Goal: Information Seeking & Learning: Learn about a topic

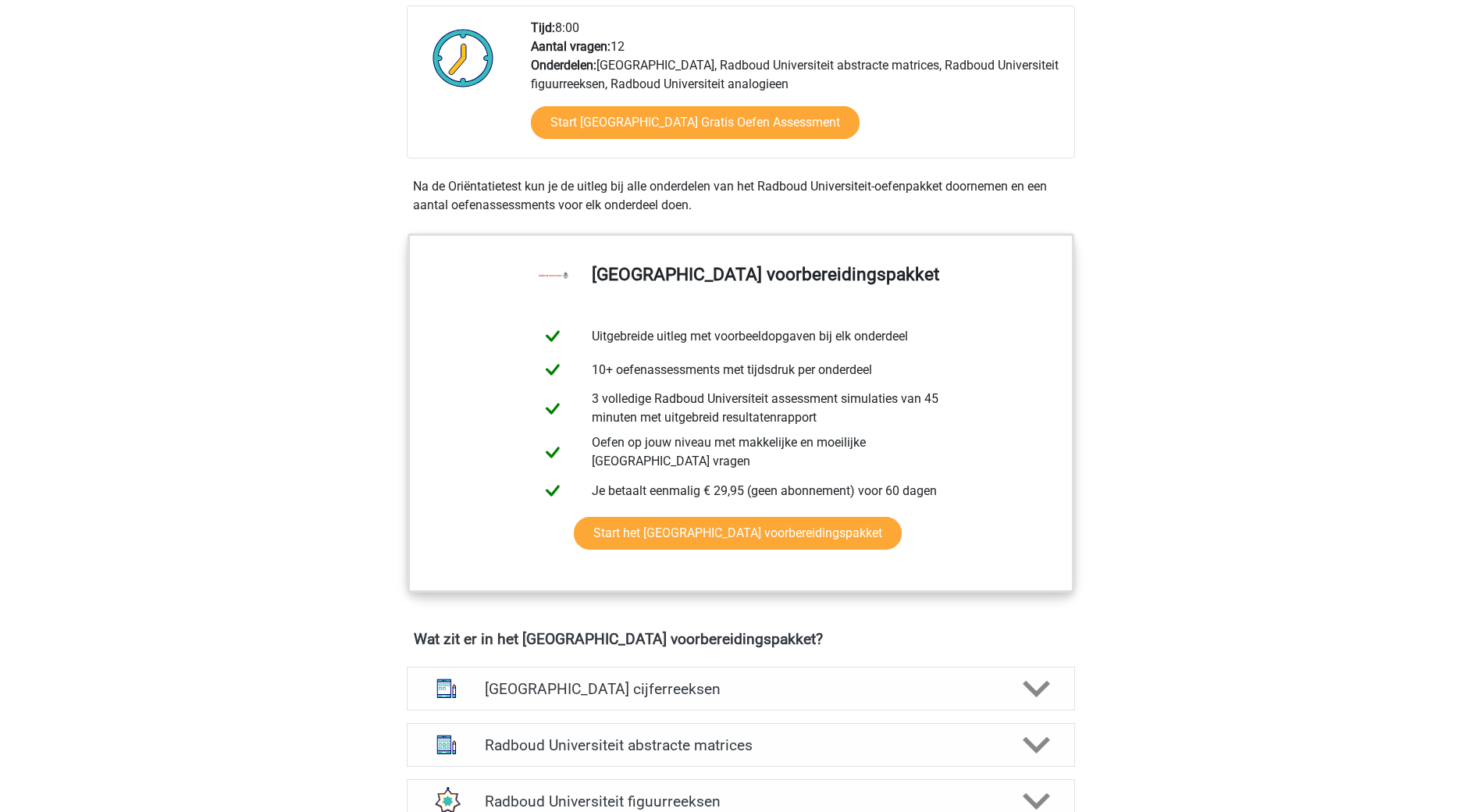
scroll to position [702, 0]
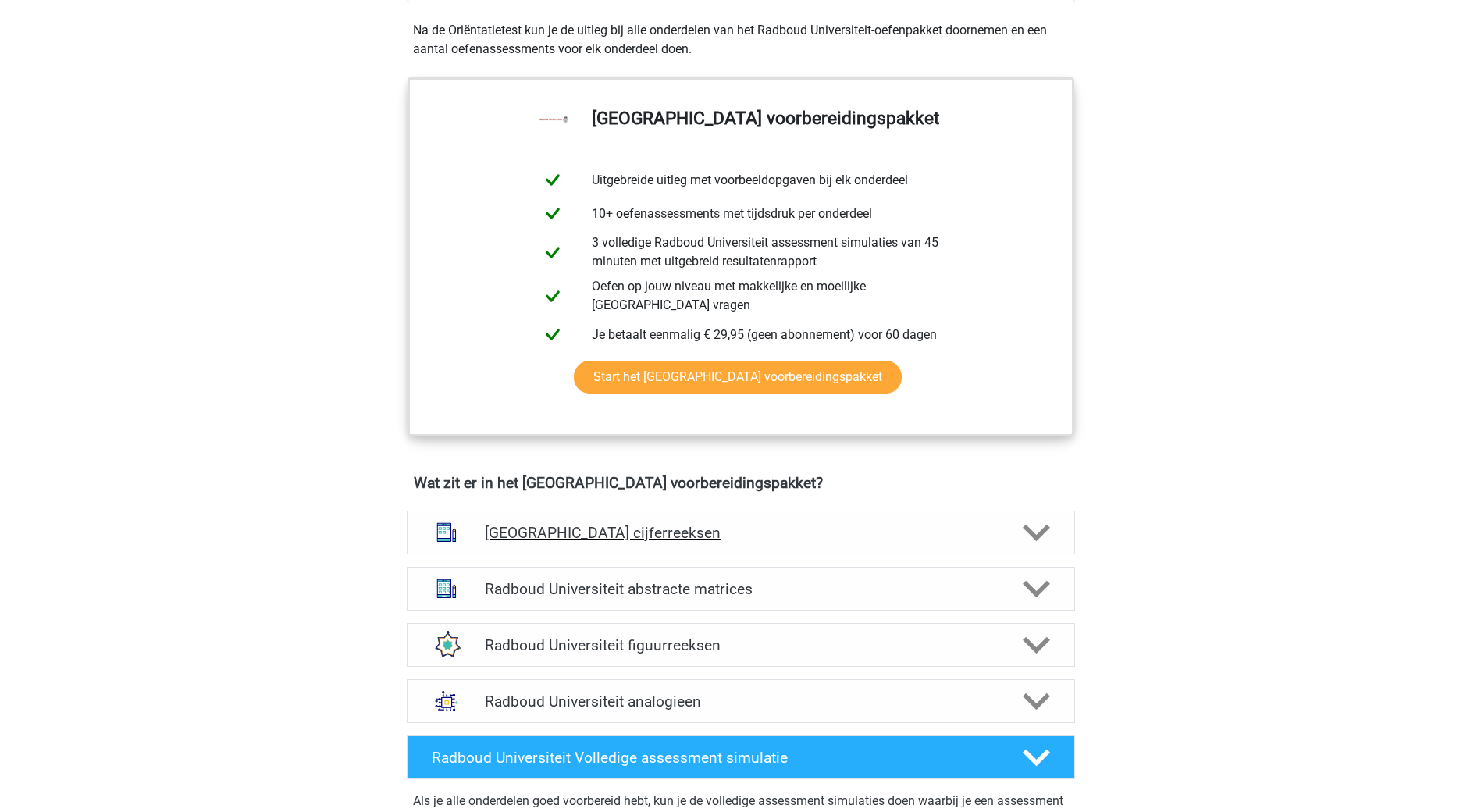
click at [1037, 522] on icon at bounding box center [1036, 533] width 27 height 27
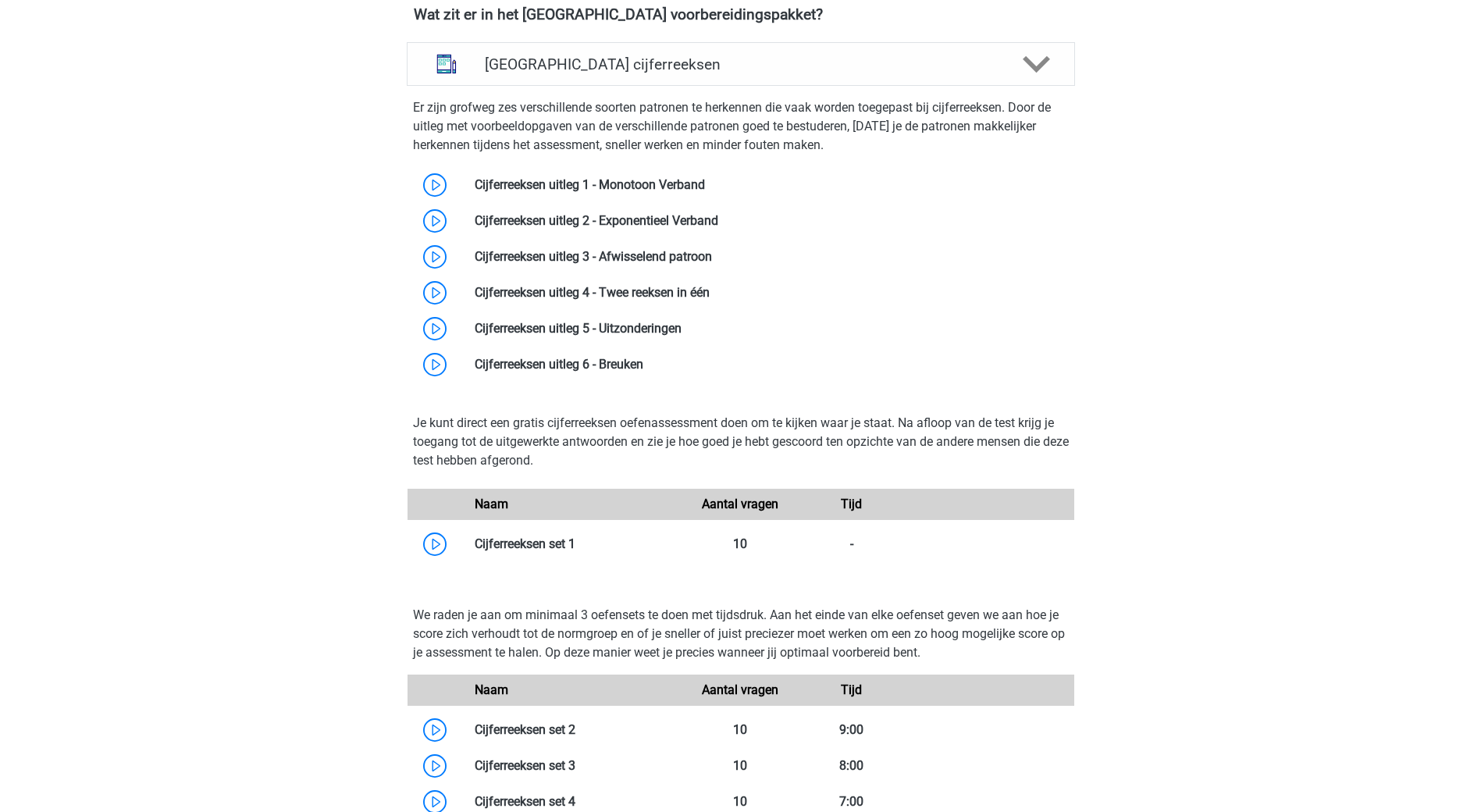
scroll to position [780, 0]
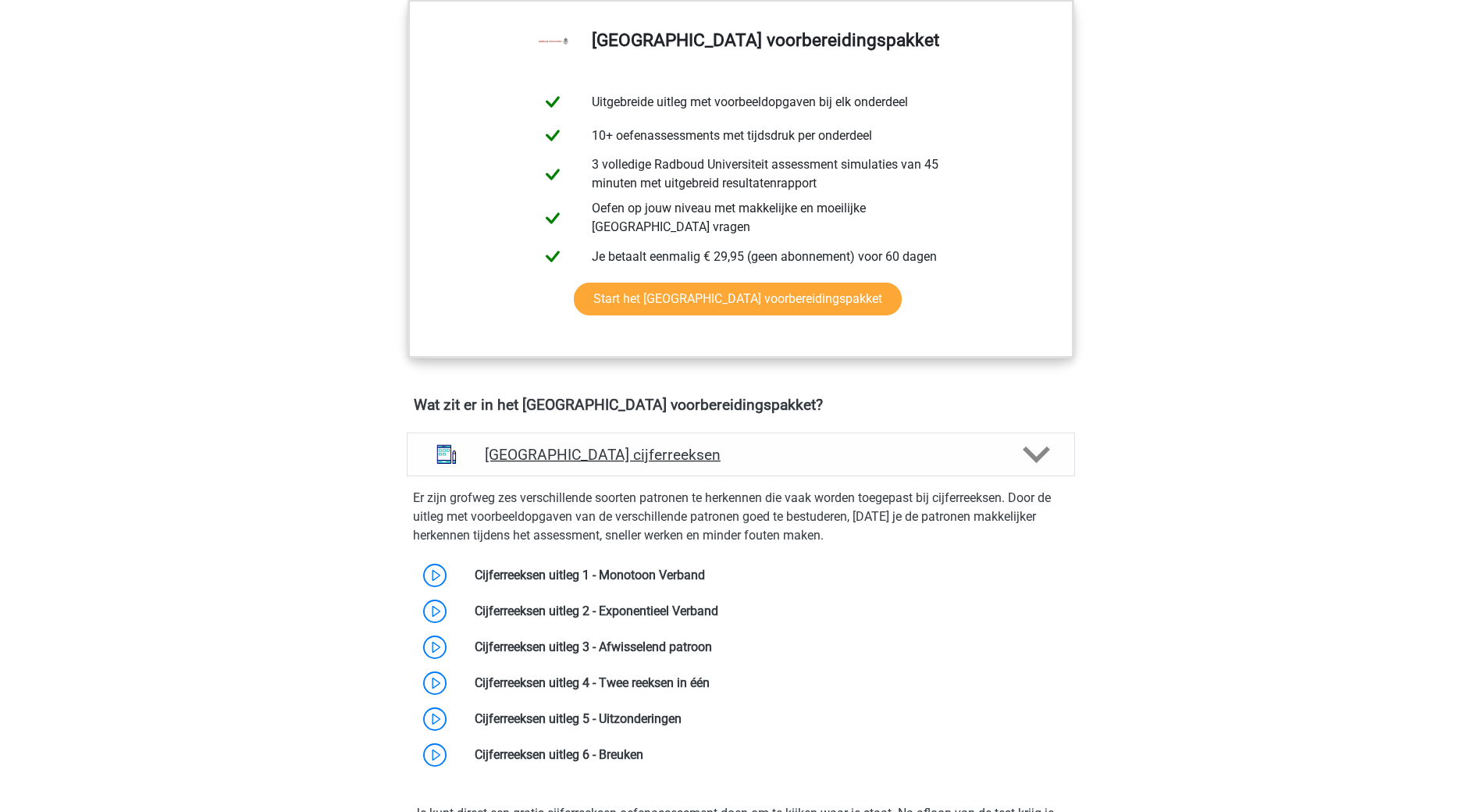
click at [1016, 448] on div at bounding box center [1035, 455] width 53 height 27
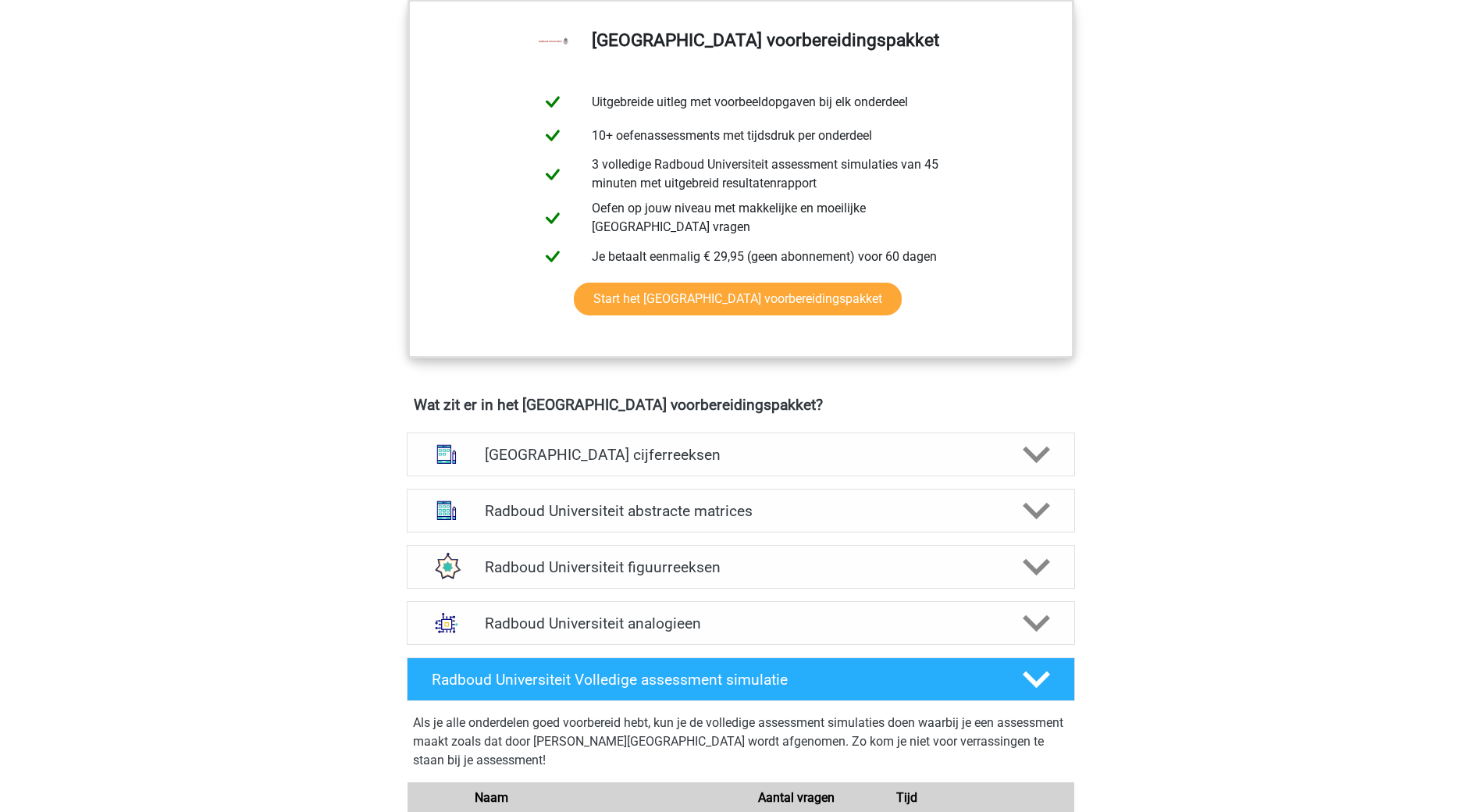
scroll to position [937, 0]
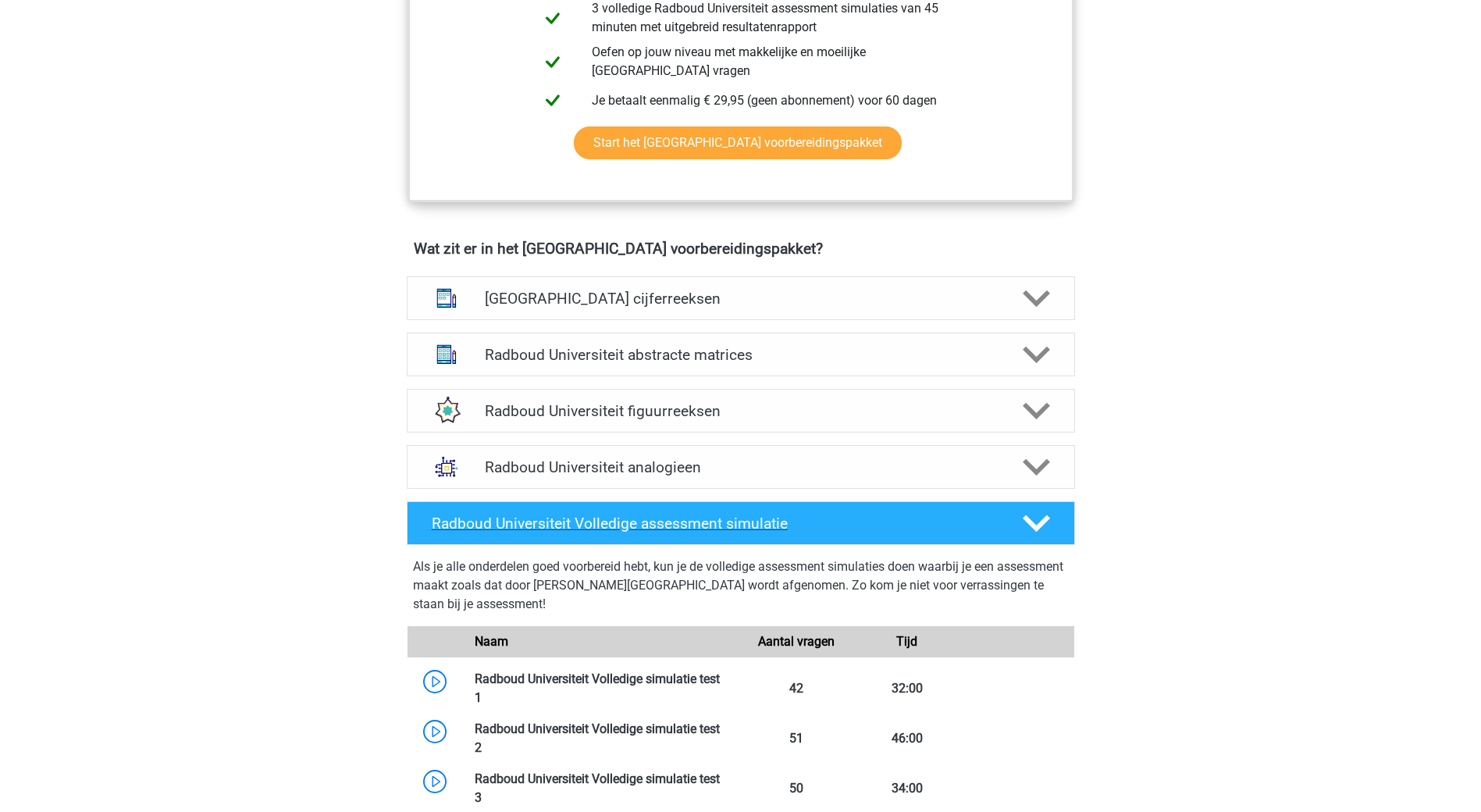
click at [1037, 523] on icon at bounding box center [1036, 523] width 27 height 27
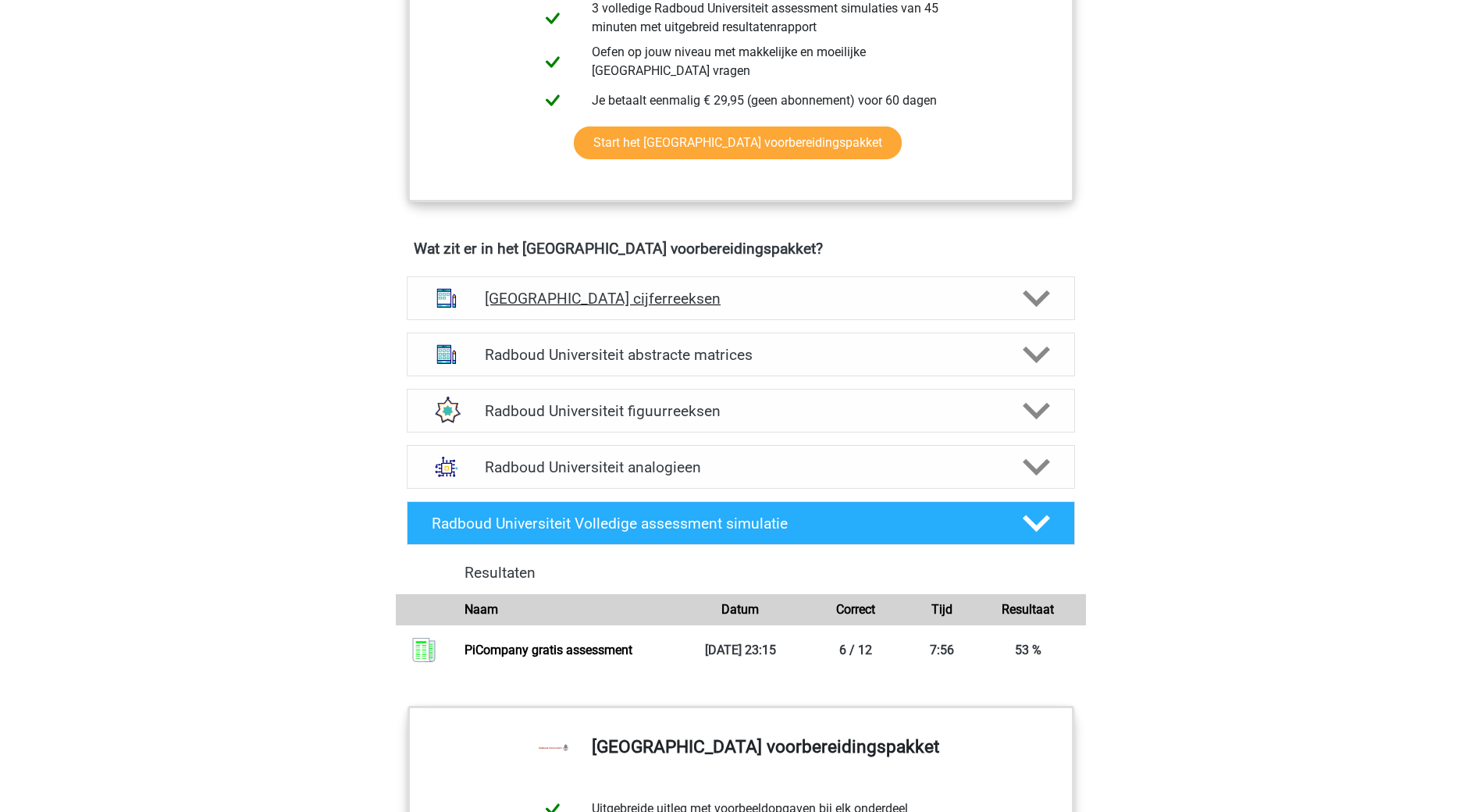
click at [1035, 302] on polygon at bounding box center [1036, 298] width 27 height 17
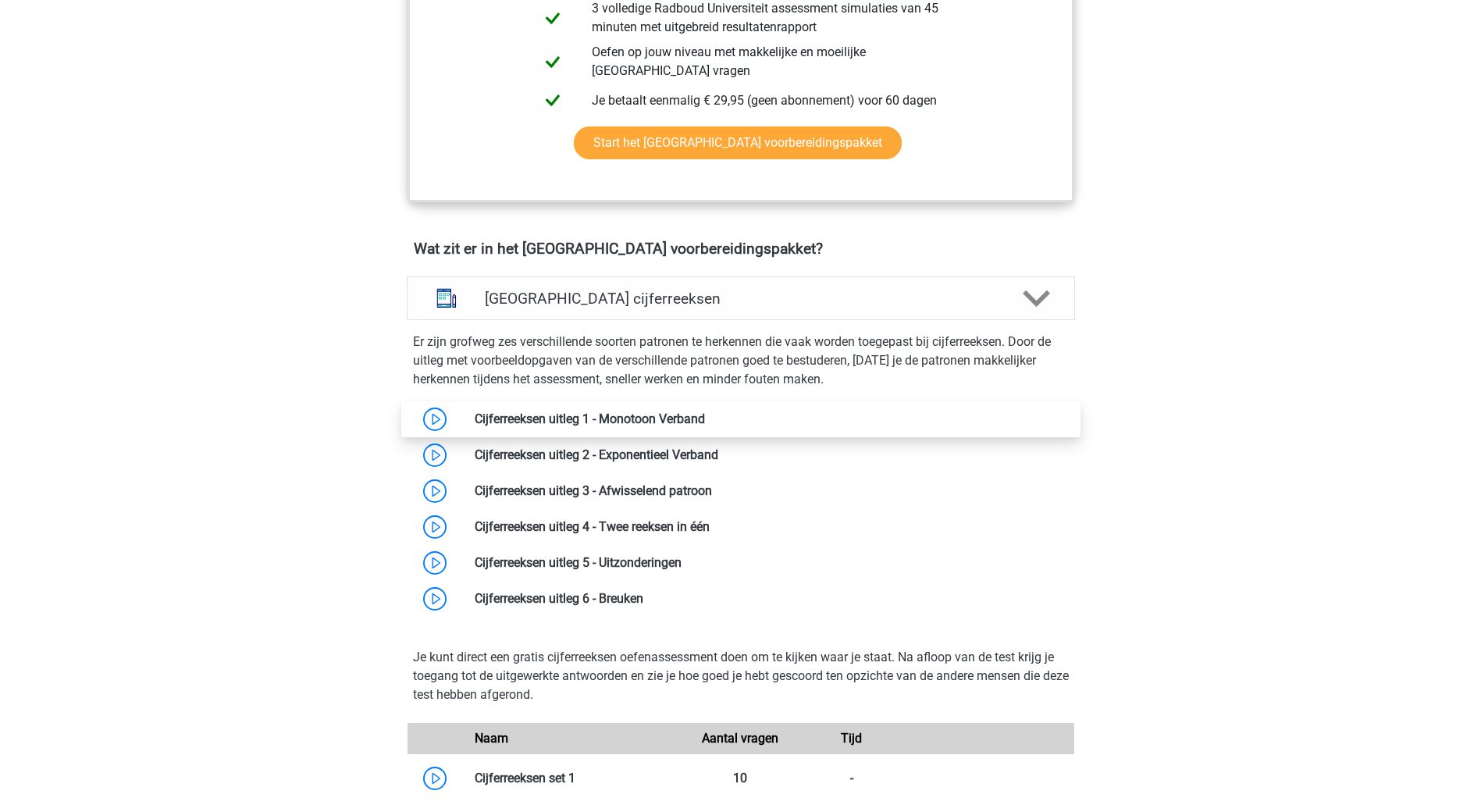
click at [705, 419] on link at bounding box center [705, 419] width 0 height 15
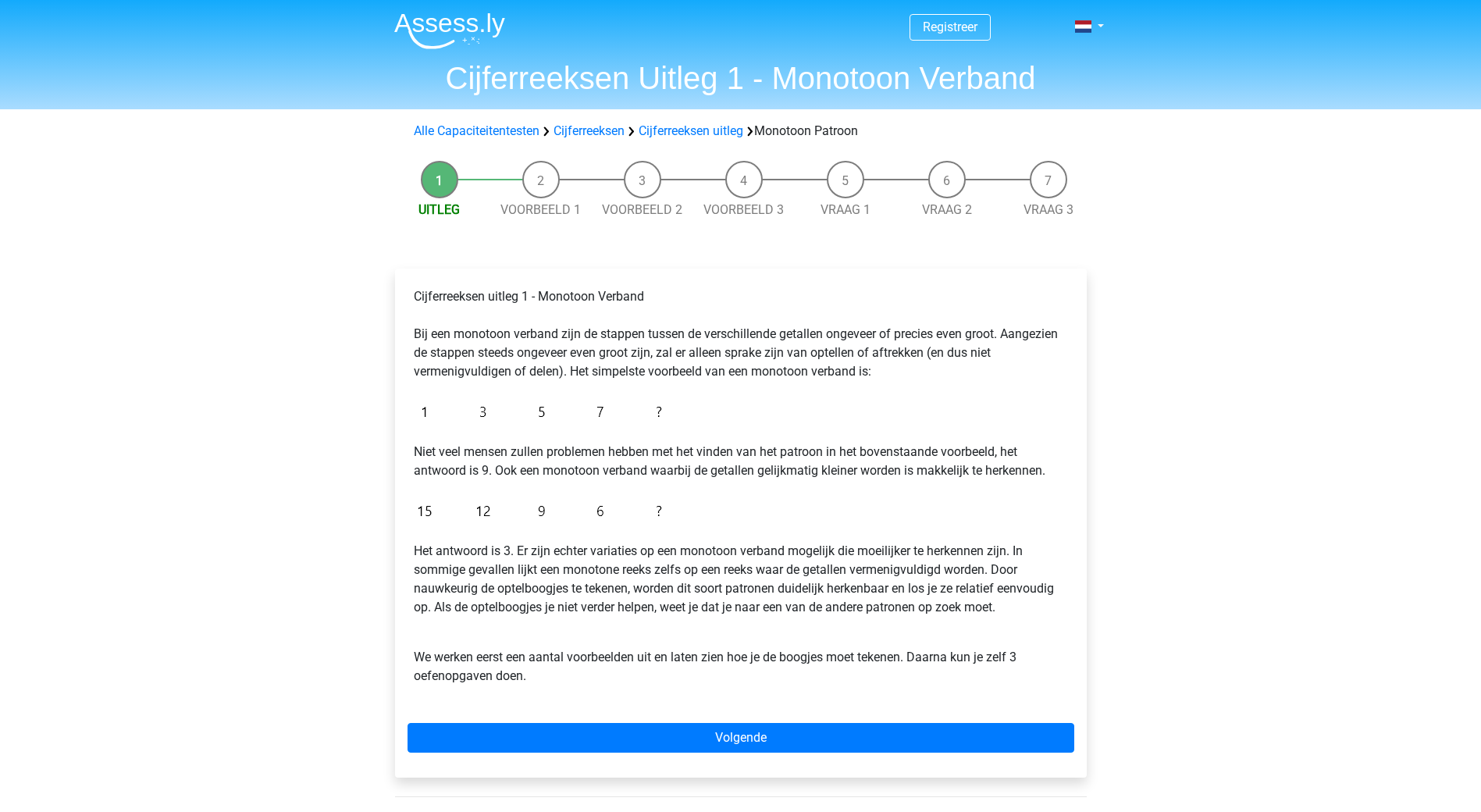
click at [526, 184] on li "Voorbeeld 1" at bounding box center [541, 190] width 101 height 58
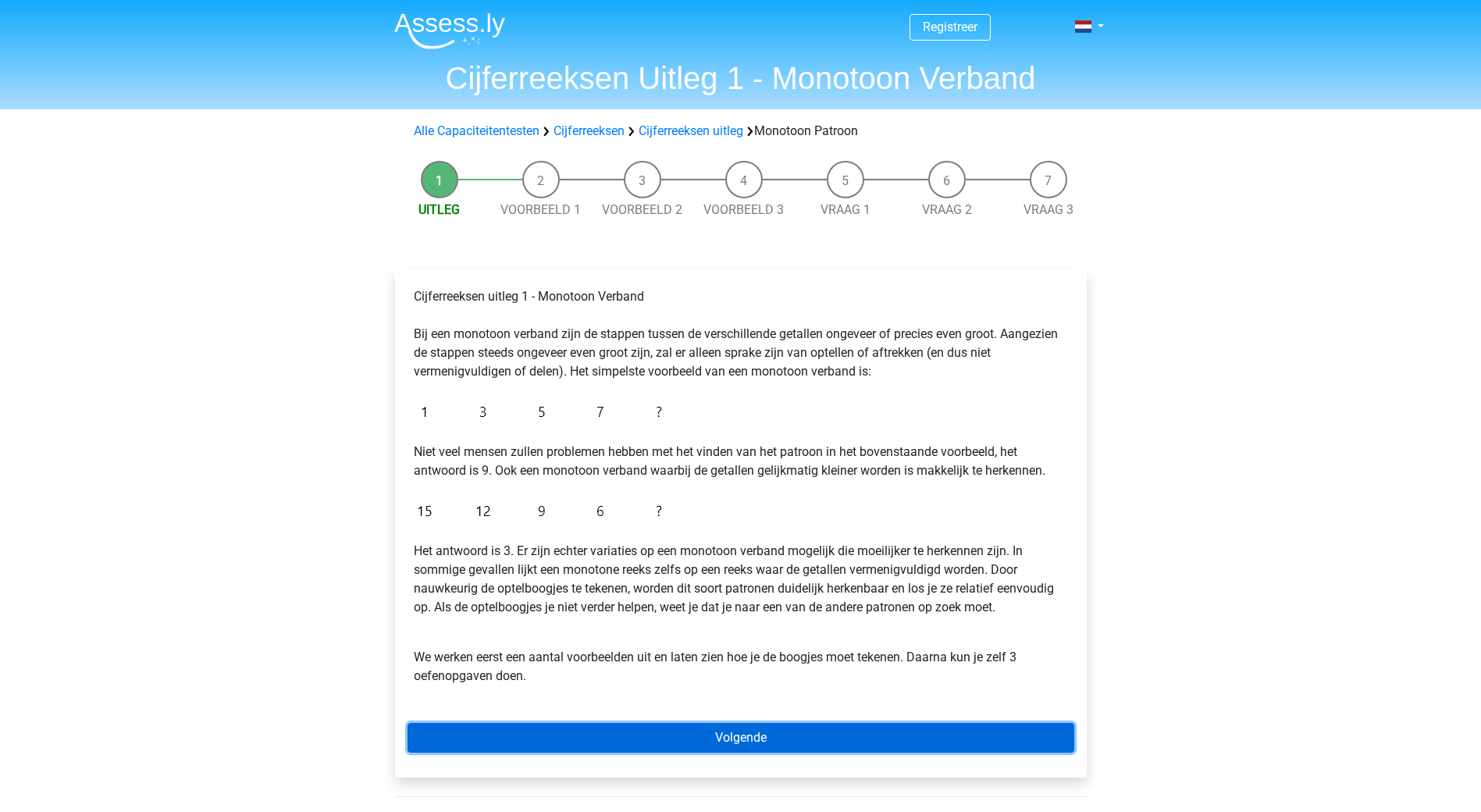
click at [747, 743] on link "Volgende" at bounding box center [740, 738] width 667 height 30
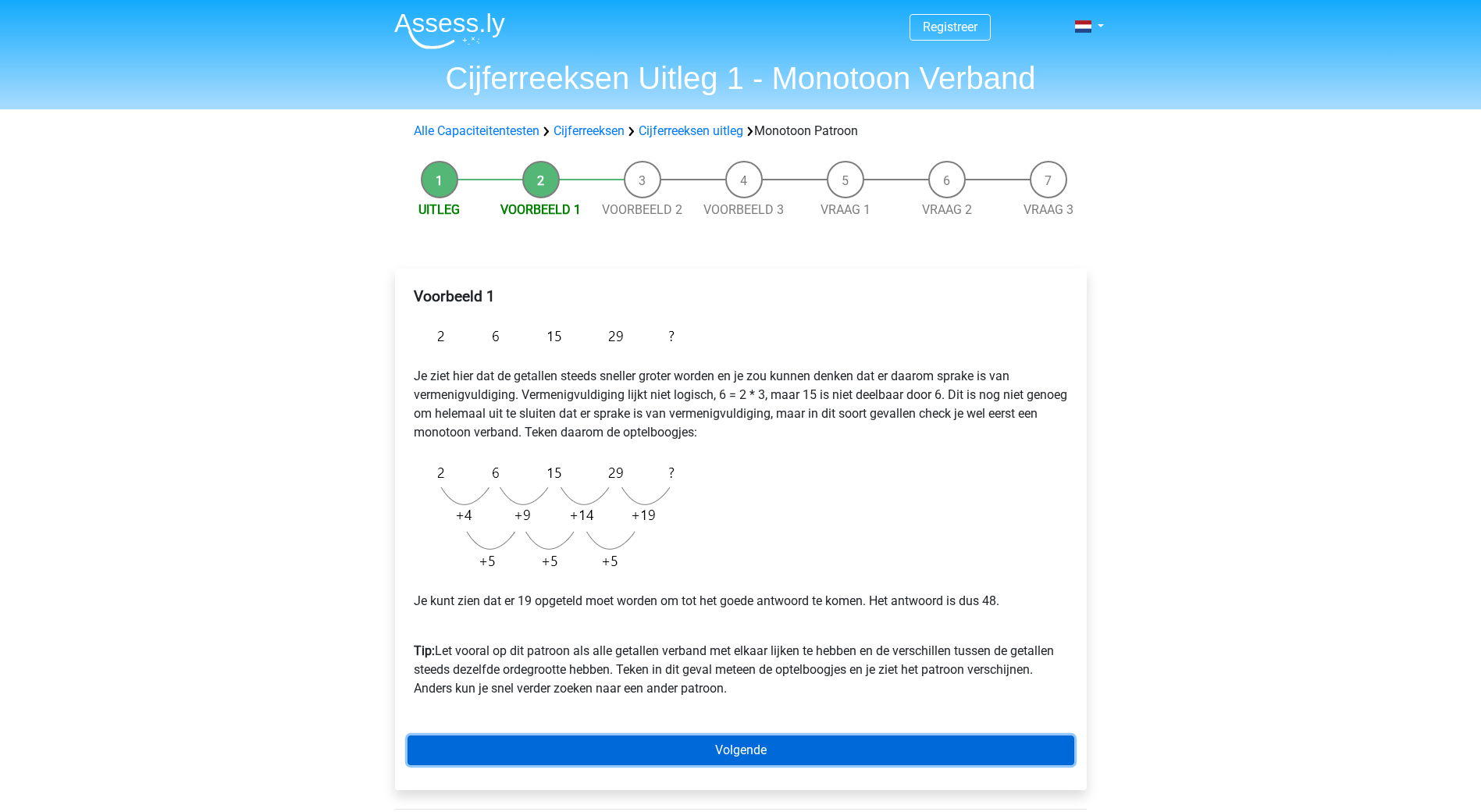
click at [728, 746] on link "Volgende" at bounding box center [740, 750] width 667 height 30
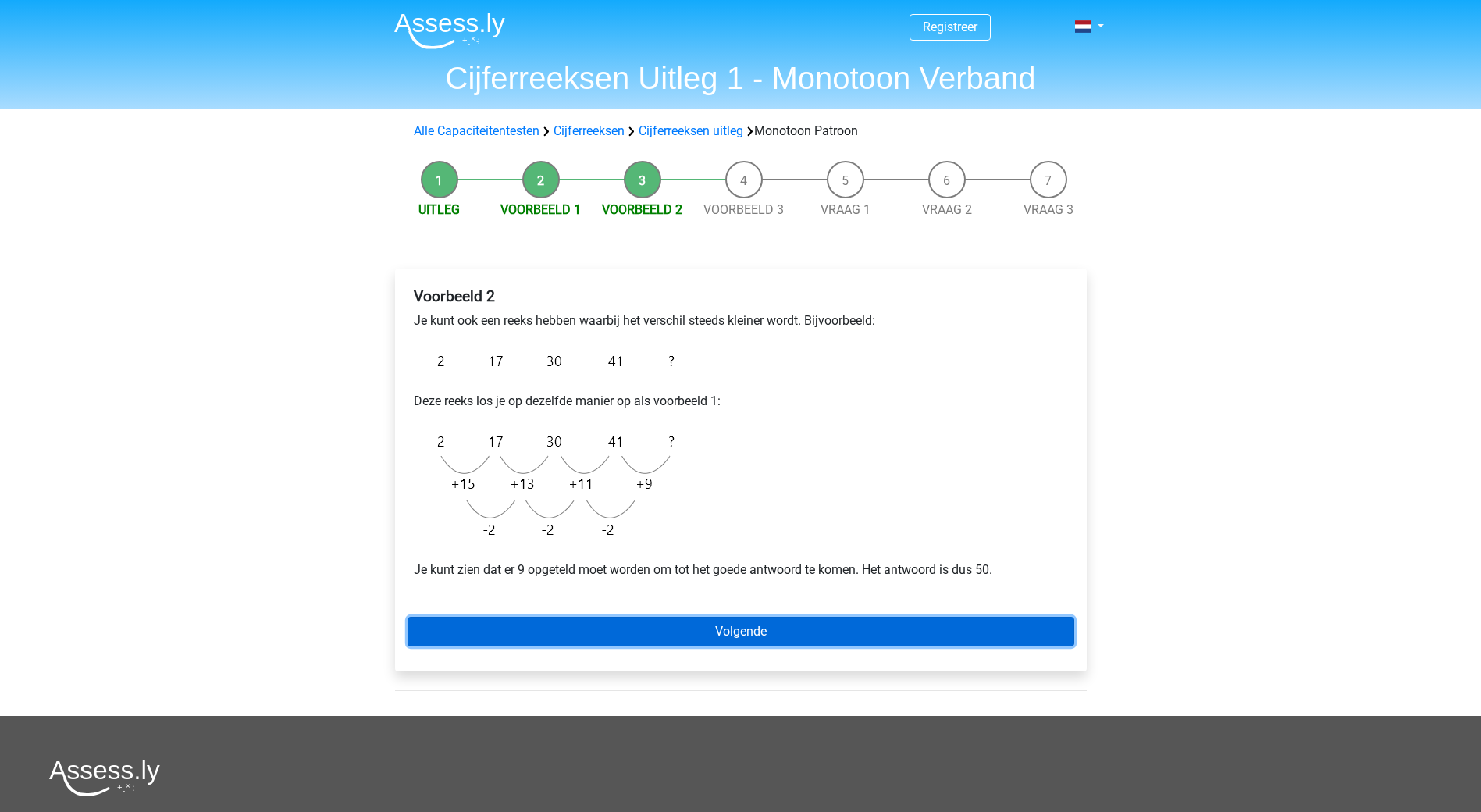
click at [719, 634] on link "Volgende" at bounding box center [740, 632] width 667 height 30
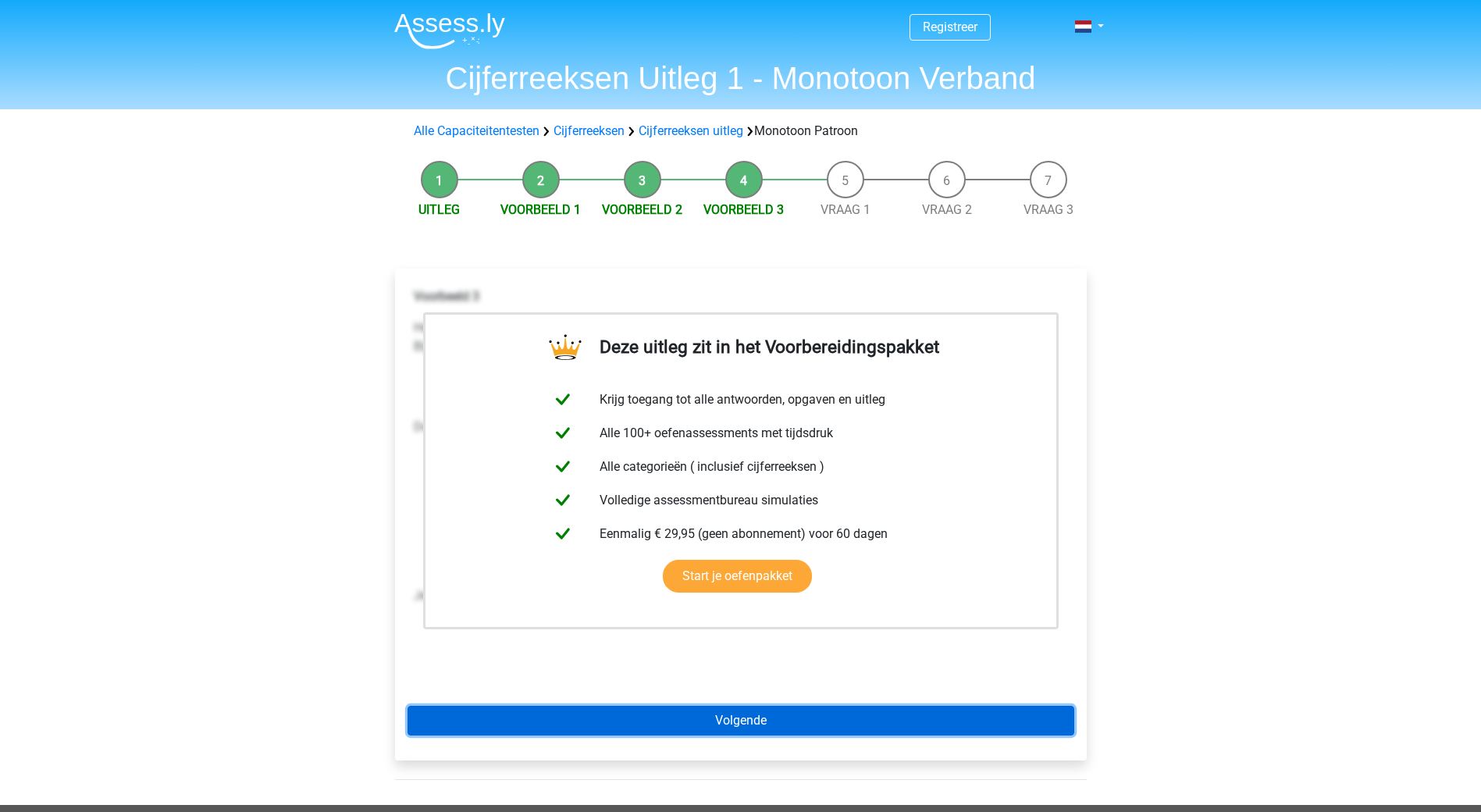
click at [765, 718] on link "Volgende" at bounding box center [740, 721] width 667 height 30
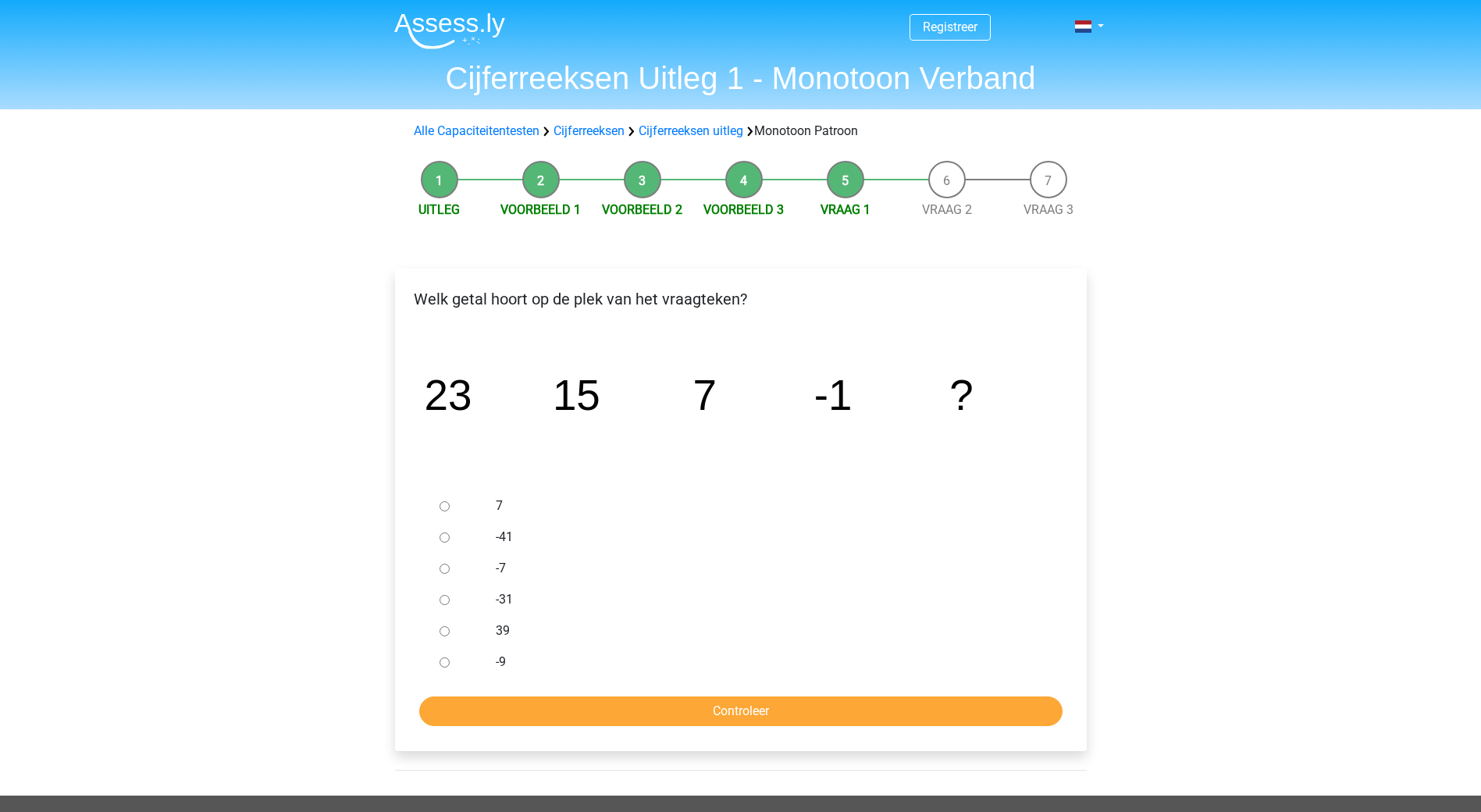
click at [446, 663] on input "-9" at bounding box center [445, 662] width 10 height 10
radio input "true"
click at [805, 714] on input "Controleer" at bounding box center [740, 711] width 643 height 30
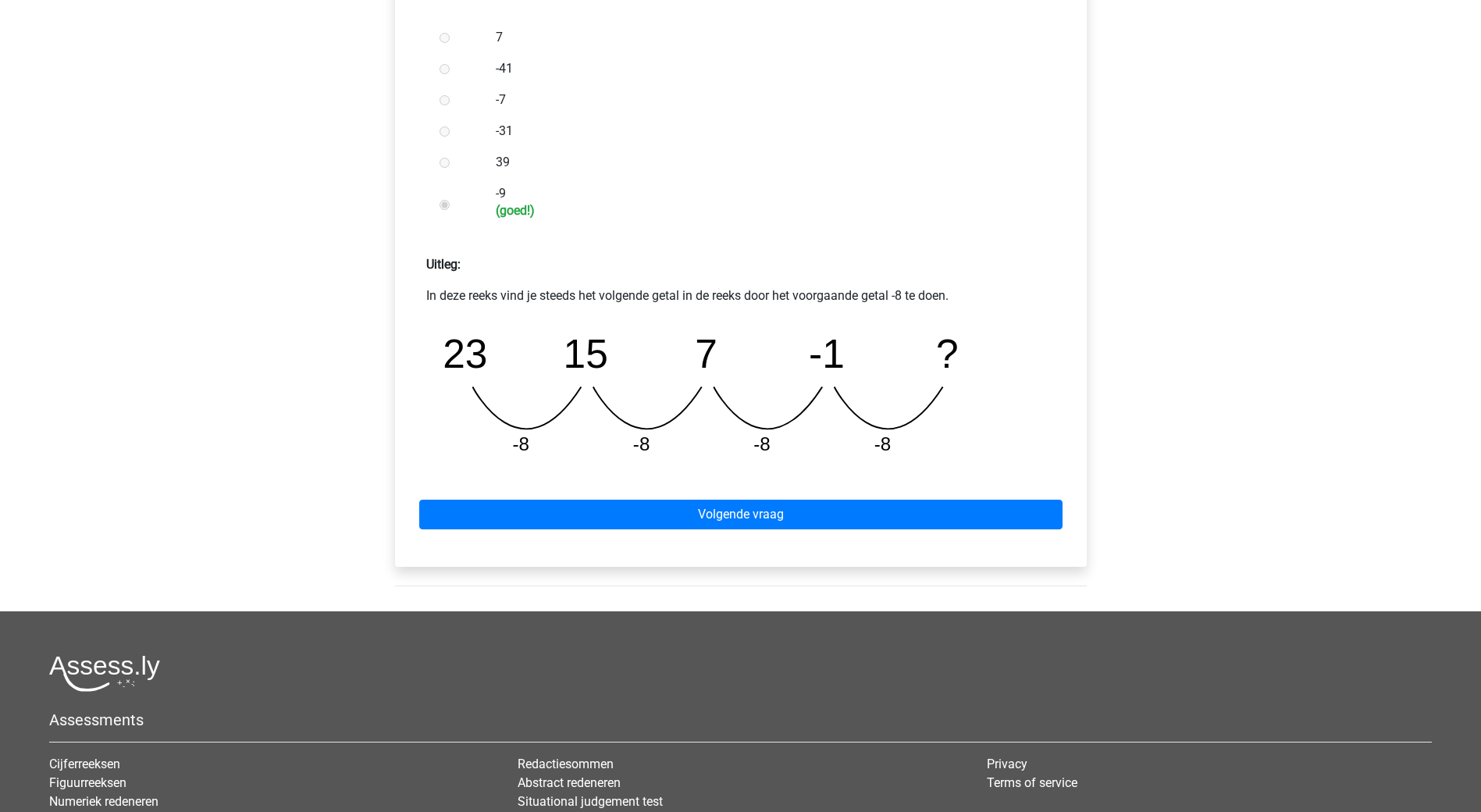
scroll to position [547, 0]
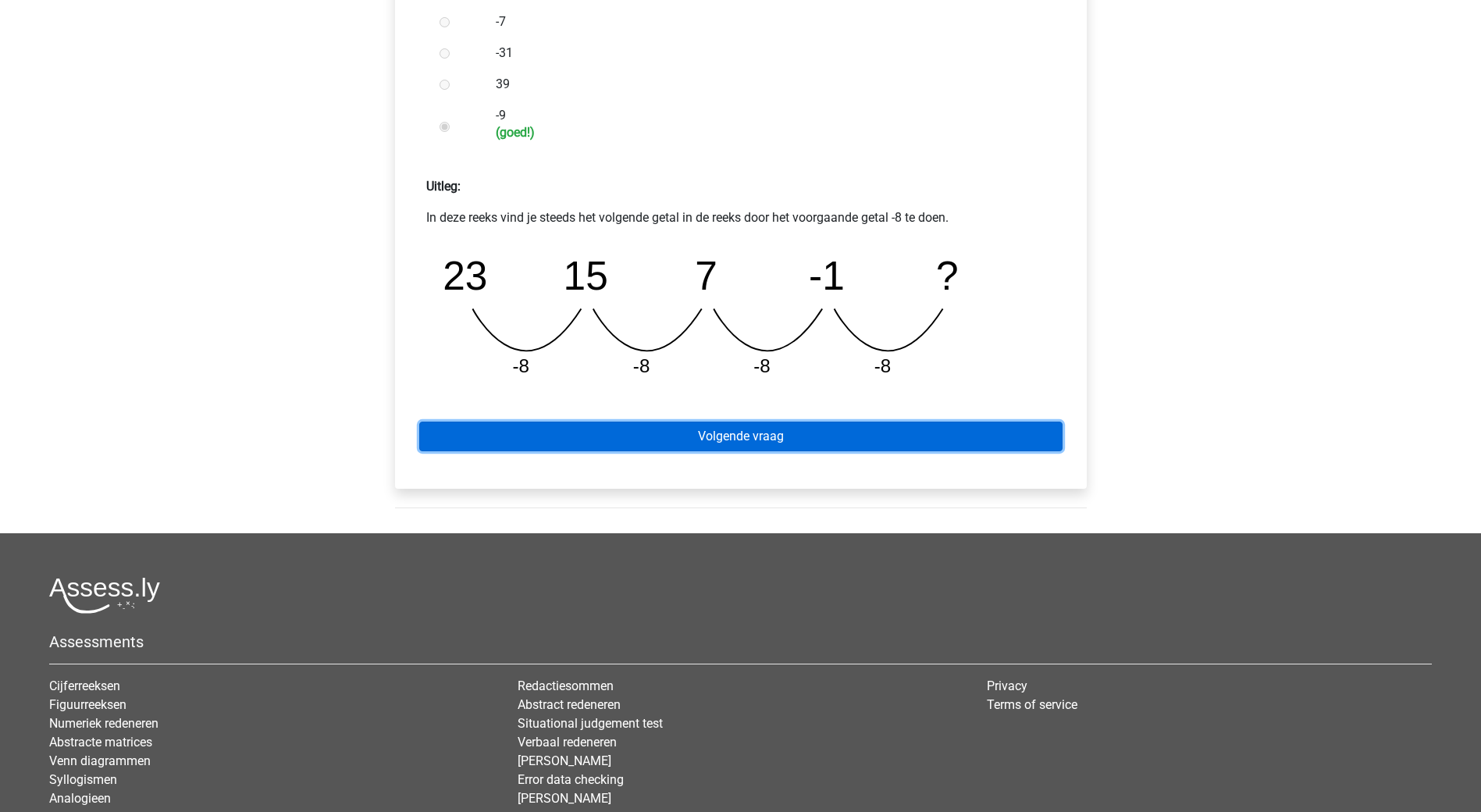
click at [743, 442] on link "Volgende vraag" at bounding box center [740, 436] width 643 height 30
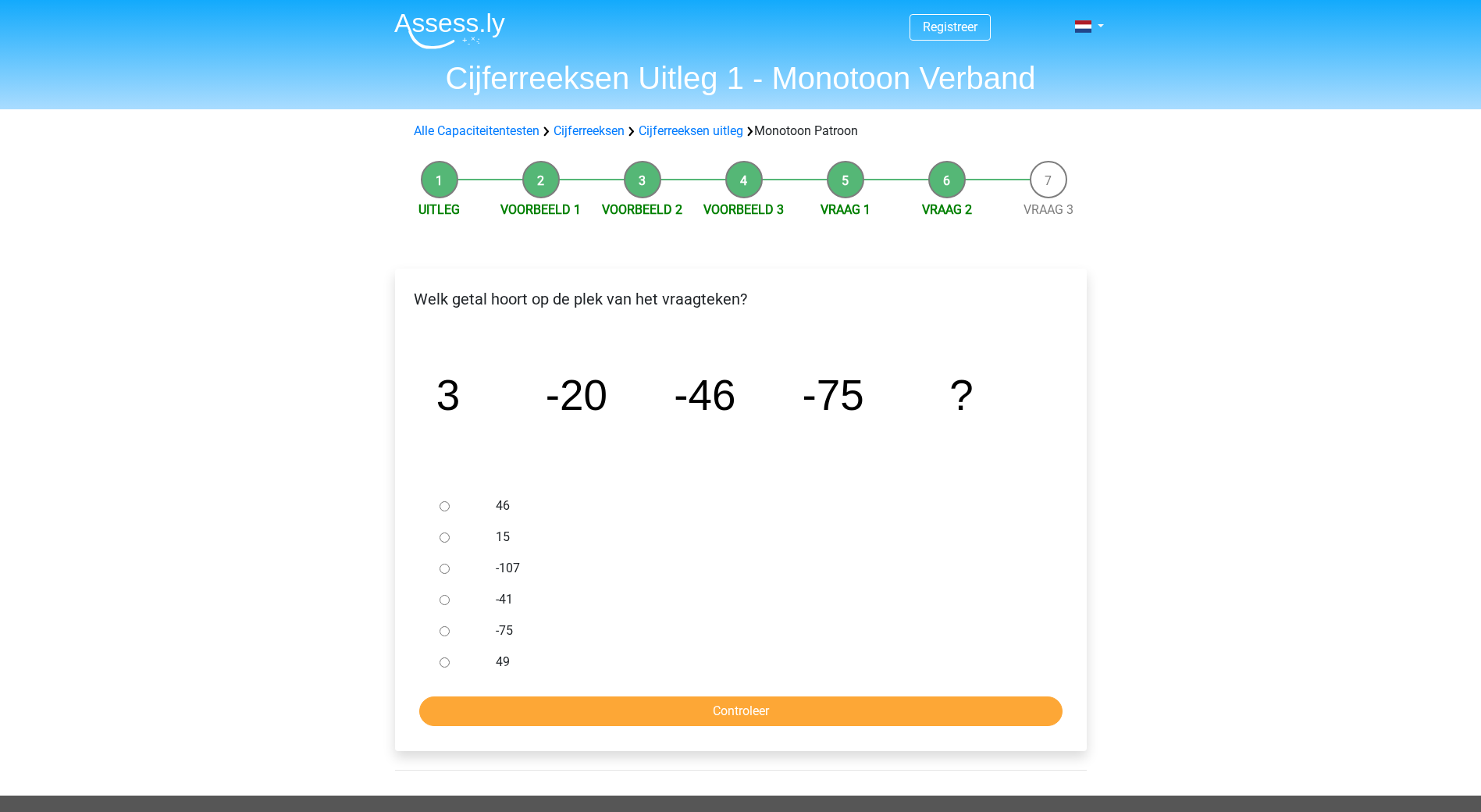
click at [445, 568] on input "-107" at bounding box center [445, 568] width 10 height 10
radio input "true"
click at [635, 711] on input "Controleer" at bounding box center [740, 711] width 643 height 30
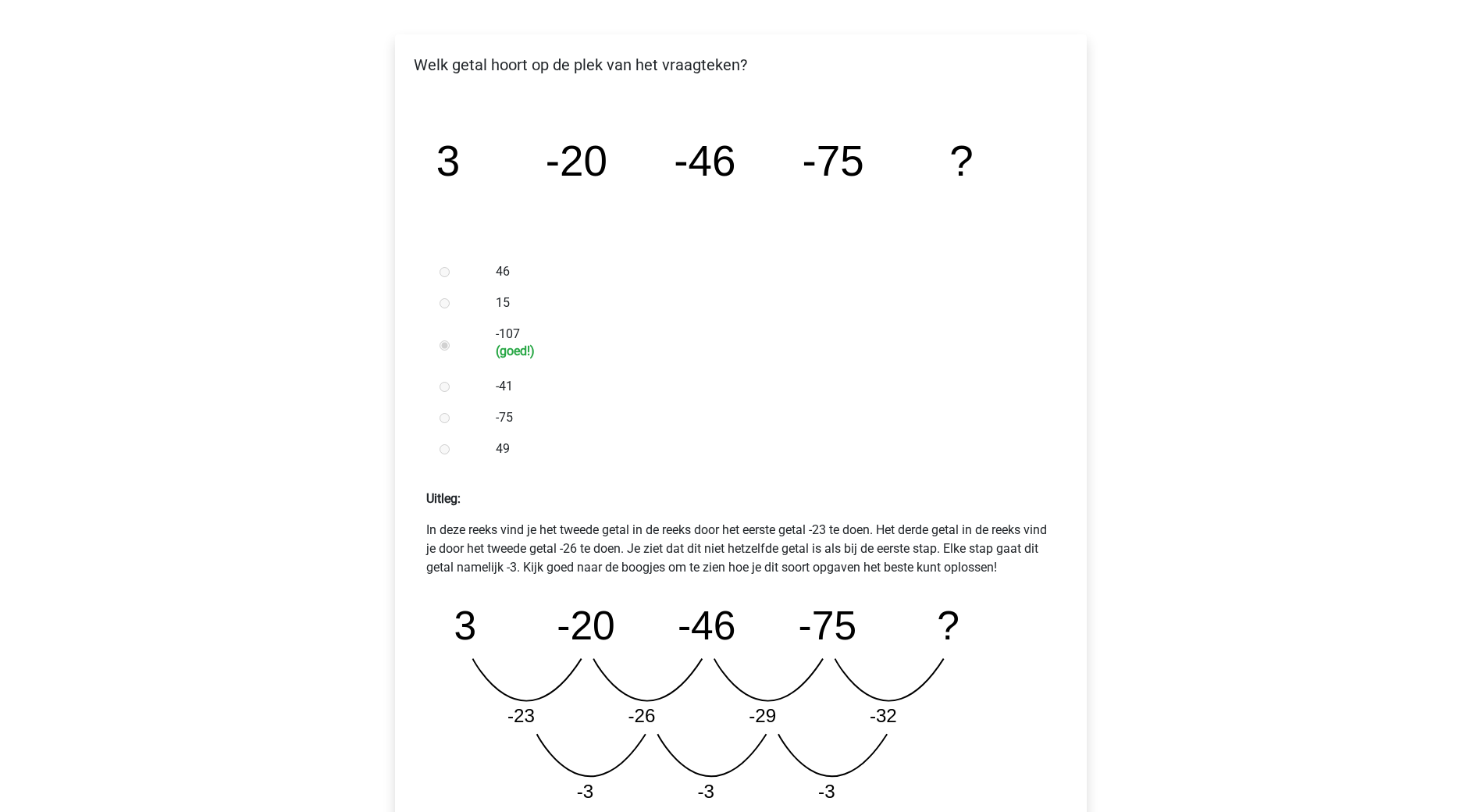
scroll to position [469, 0]
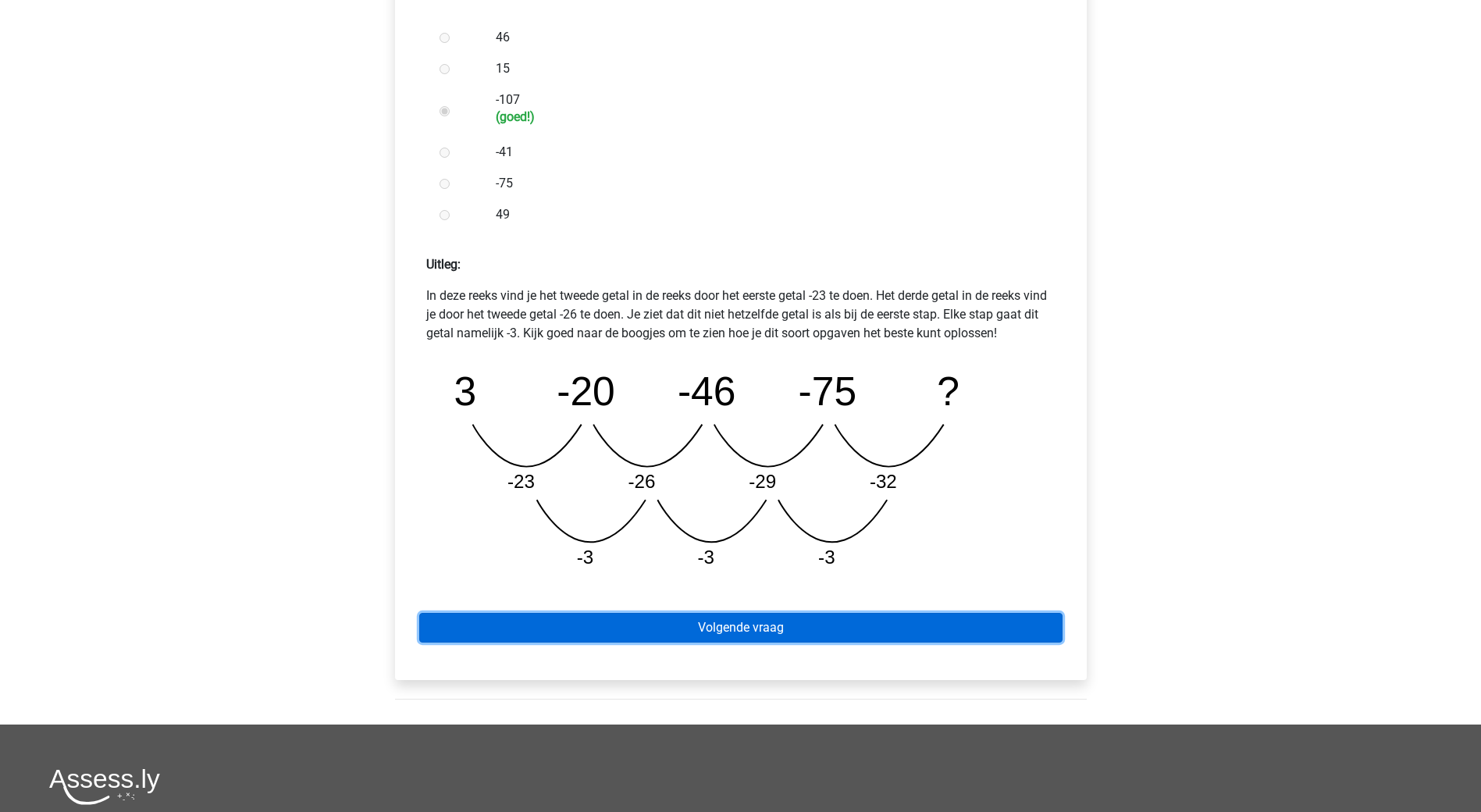
click at [855, 620] on link "Volgende vraag" at bounding box center [740, 627] width 643 height 30
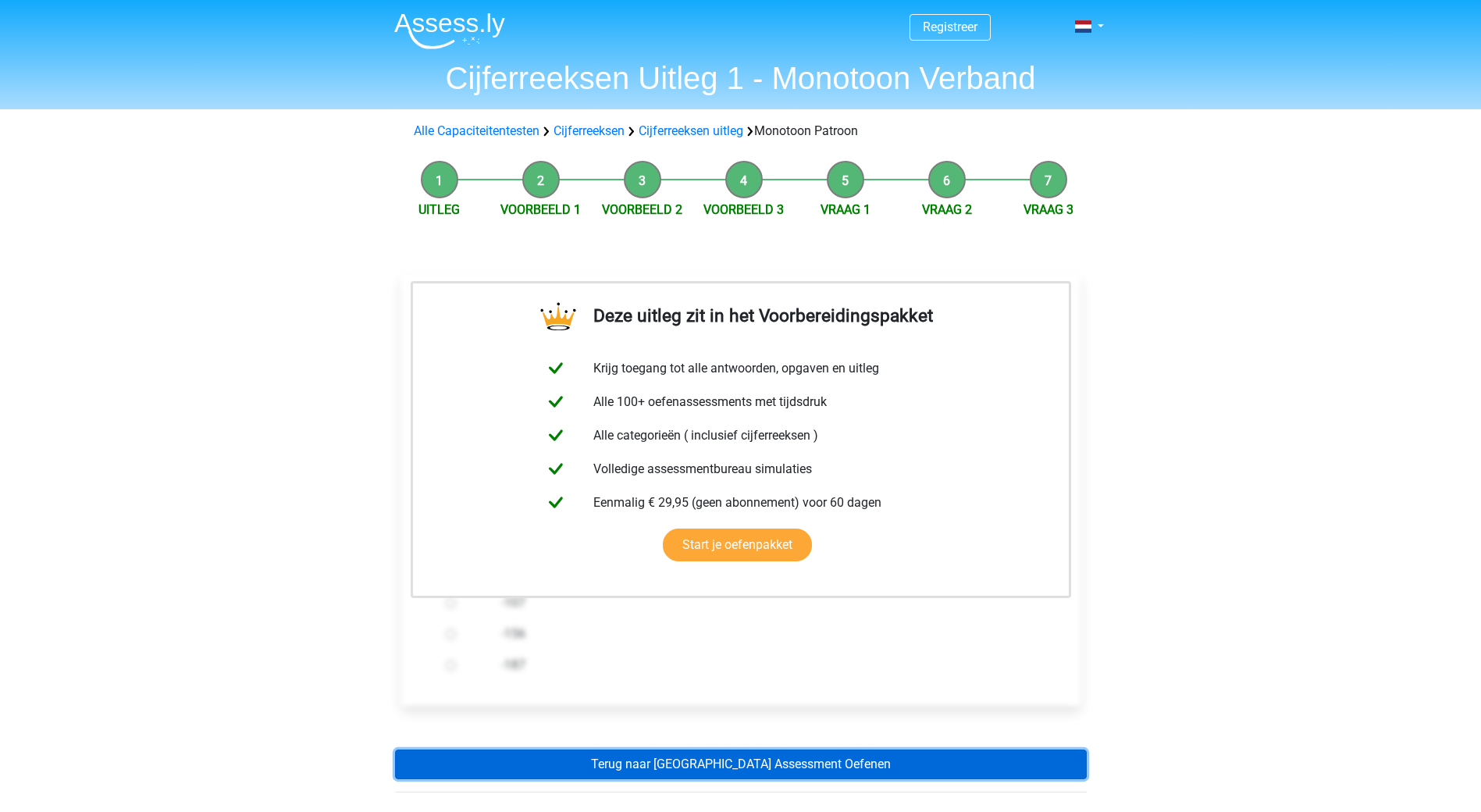
click at [761, 767] on link "Terug naar Radboud Universiteit Assessment Oefenen" at bounding box center [740, 765] width 691 height 30
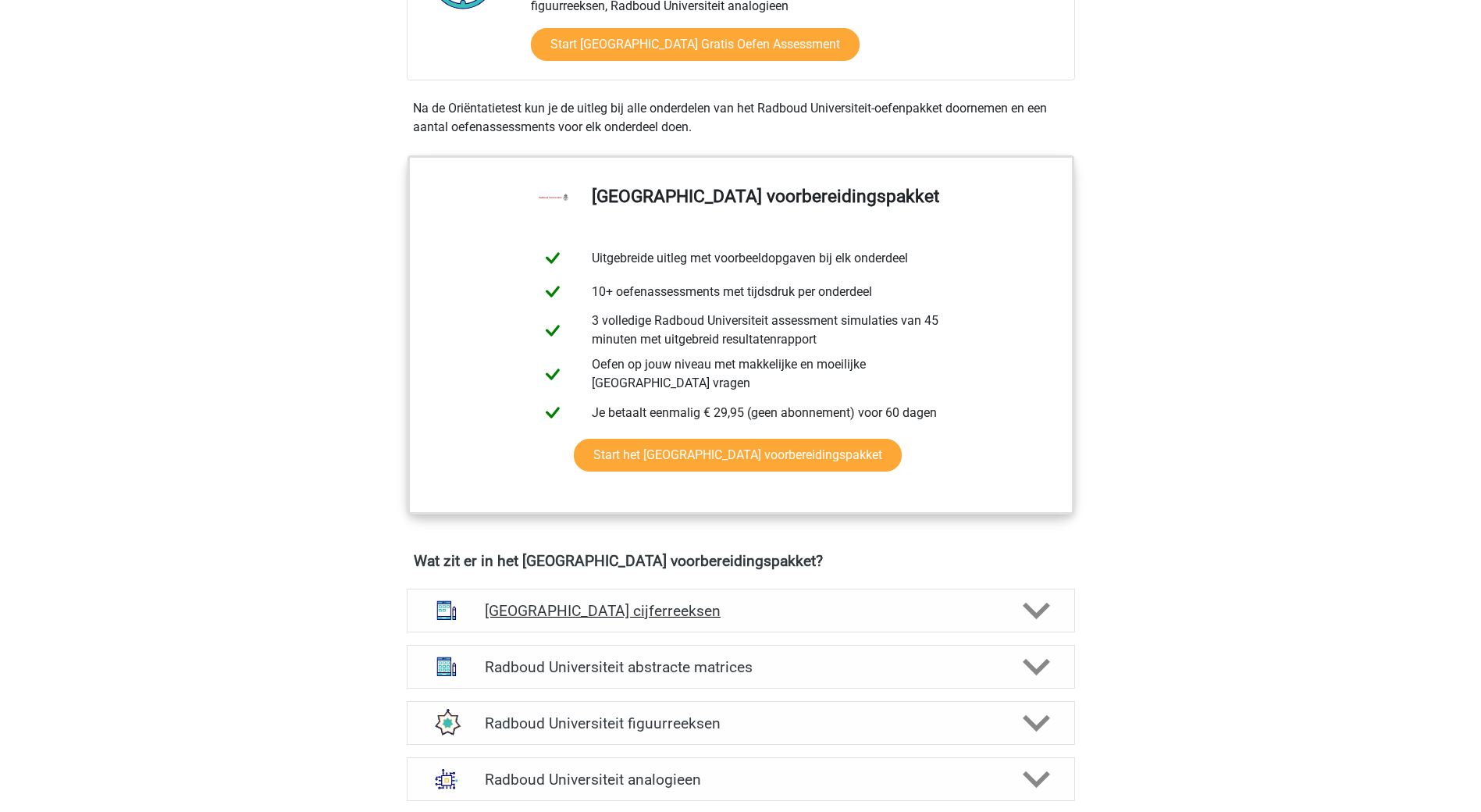
scroll to position [702, 0]
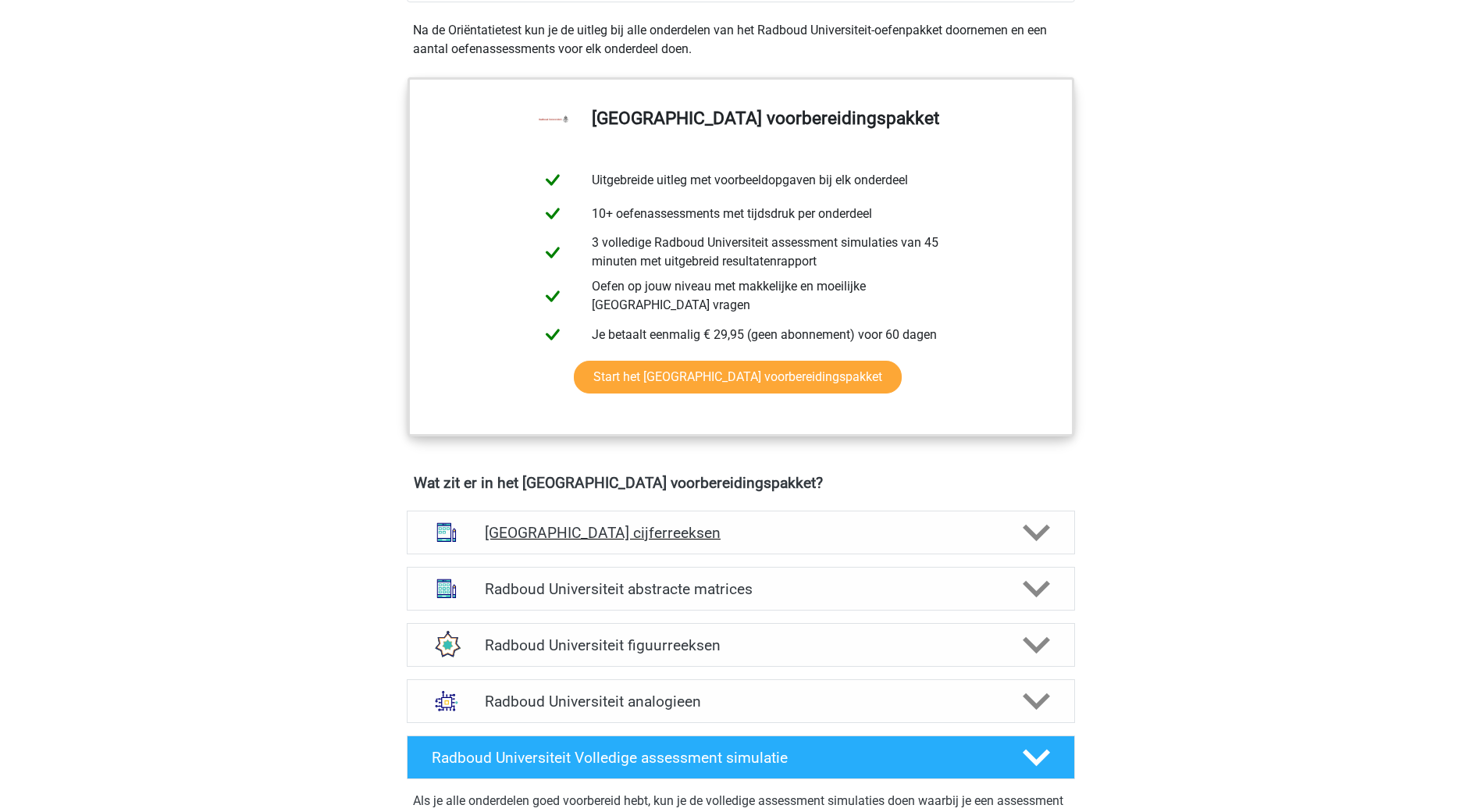
click at [839, 526] on h4 "Radboud Universiteit cijferreeksen" at bounding box center [740, 533] width 511 height 18
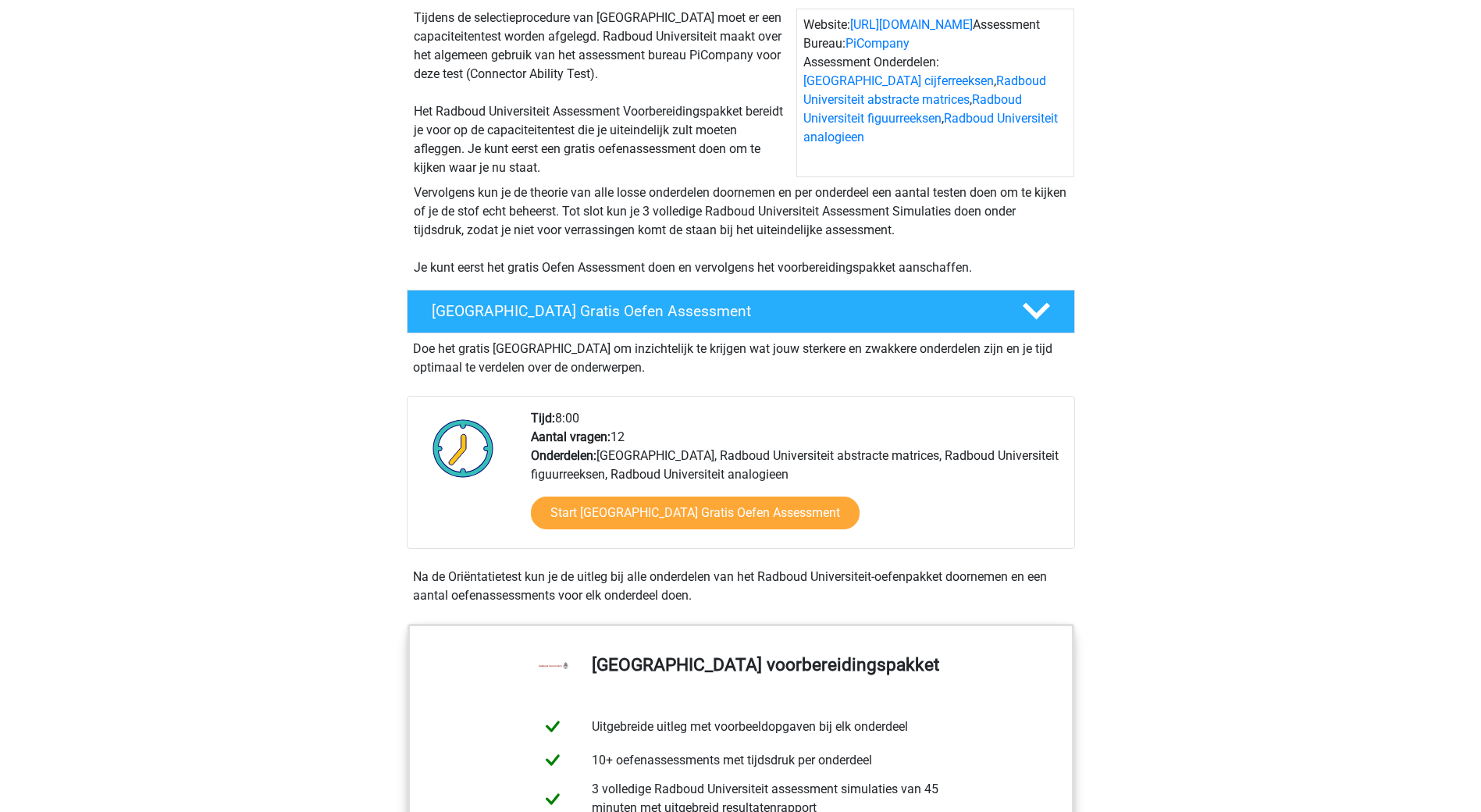
scroll to position [0, 0]
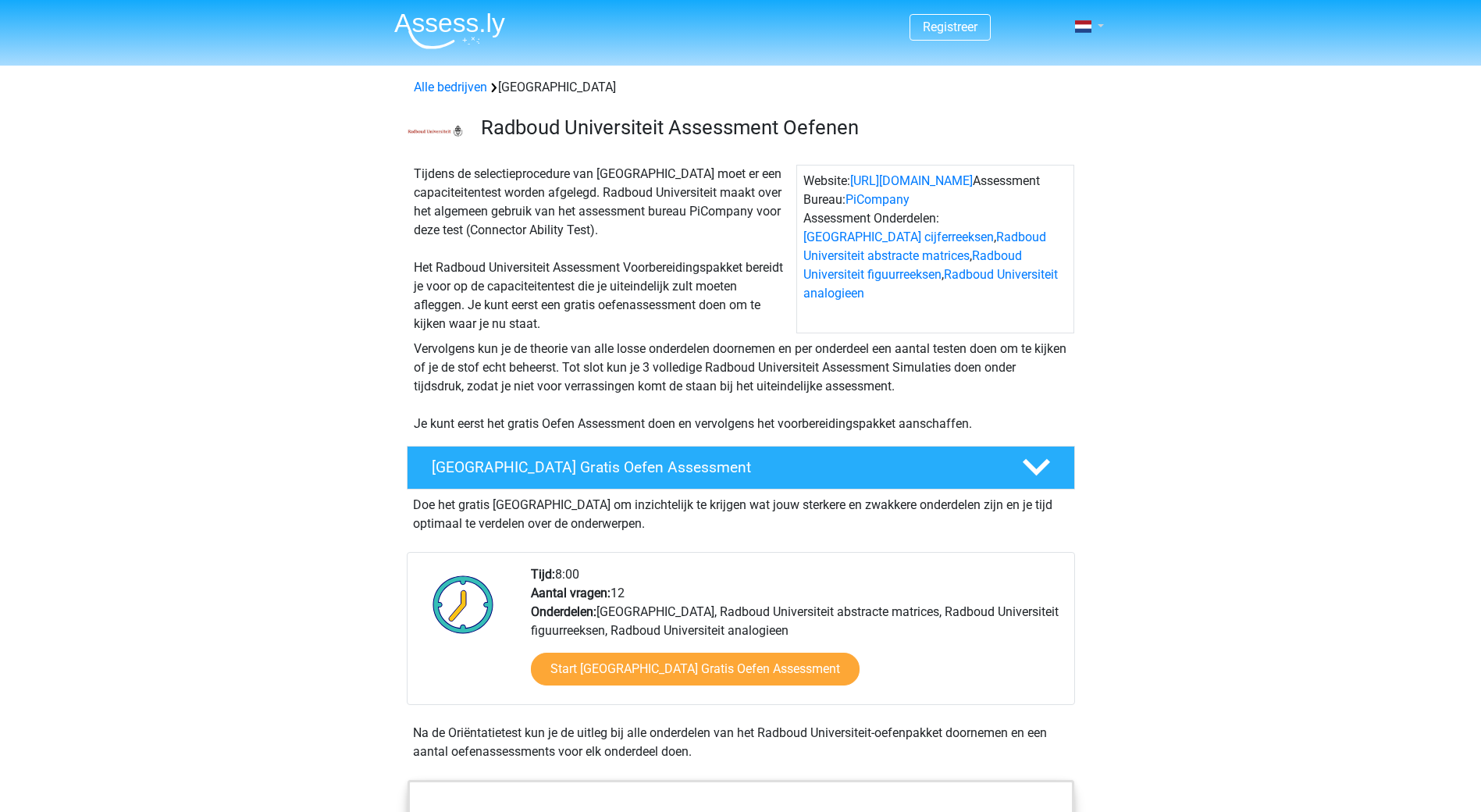
click at [1100, 24] on link at bounding box center [1085, 27] width 32 height 19
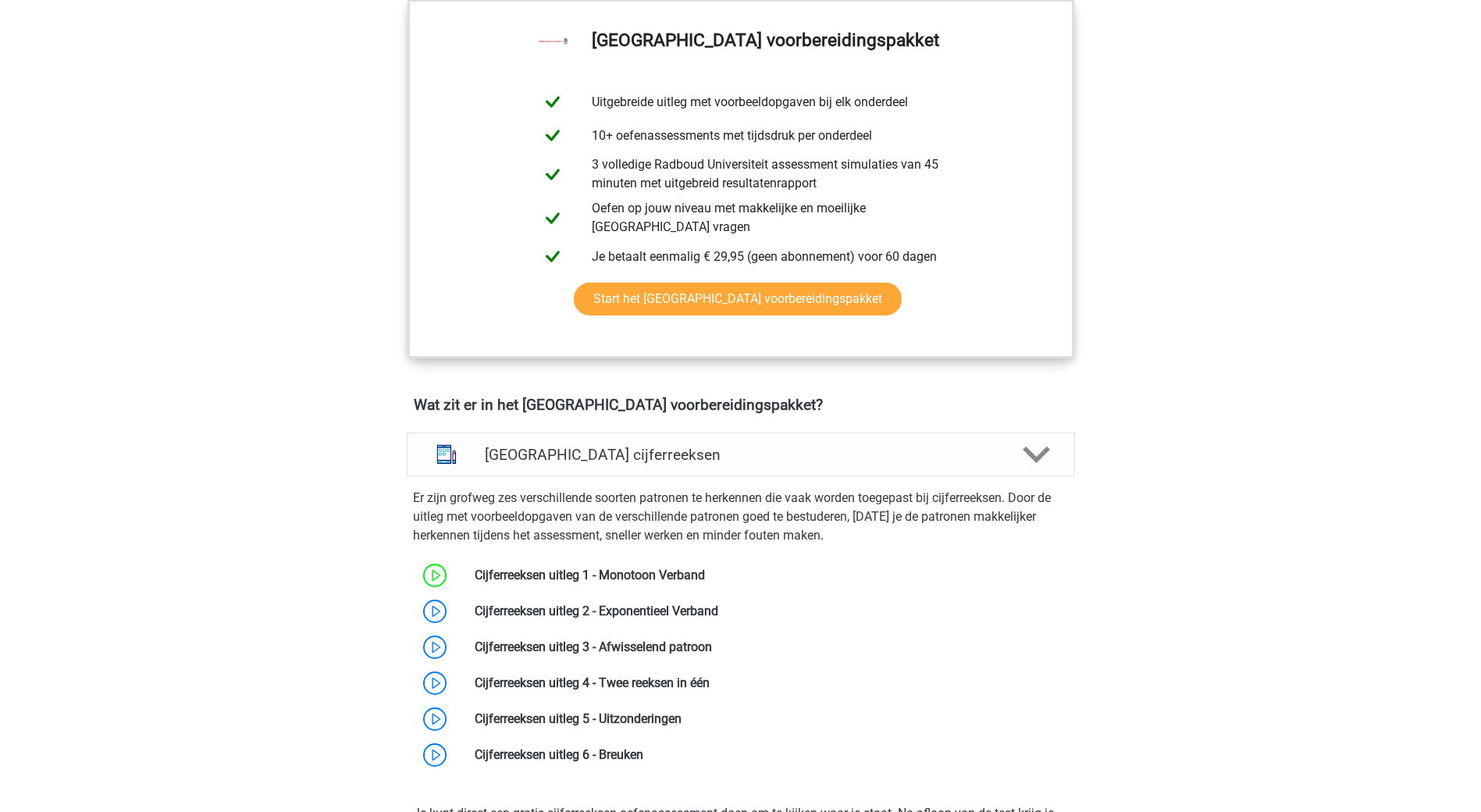
scroll to position [937, 0]
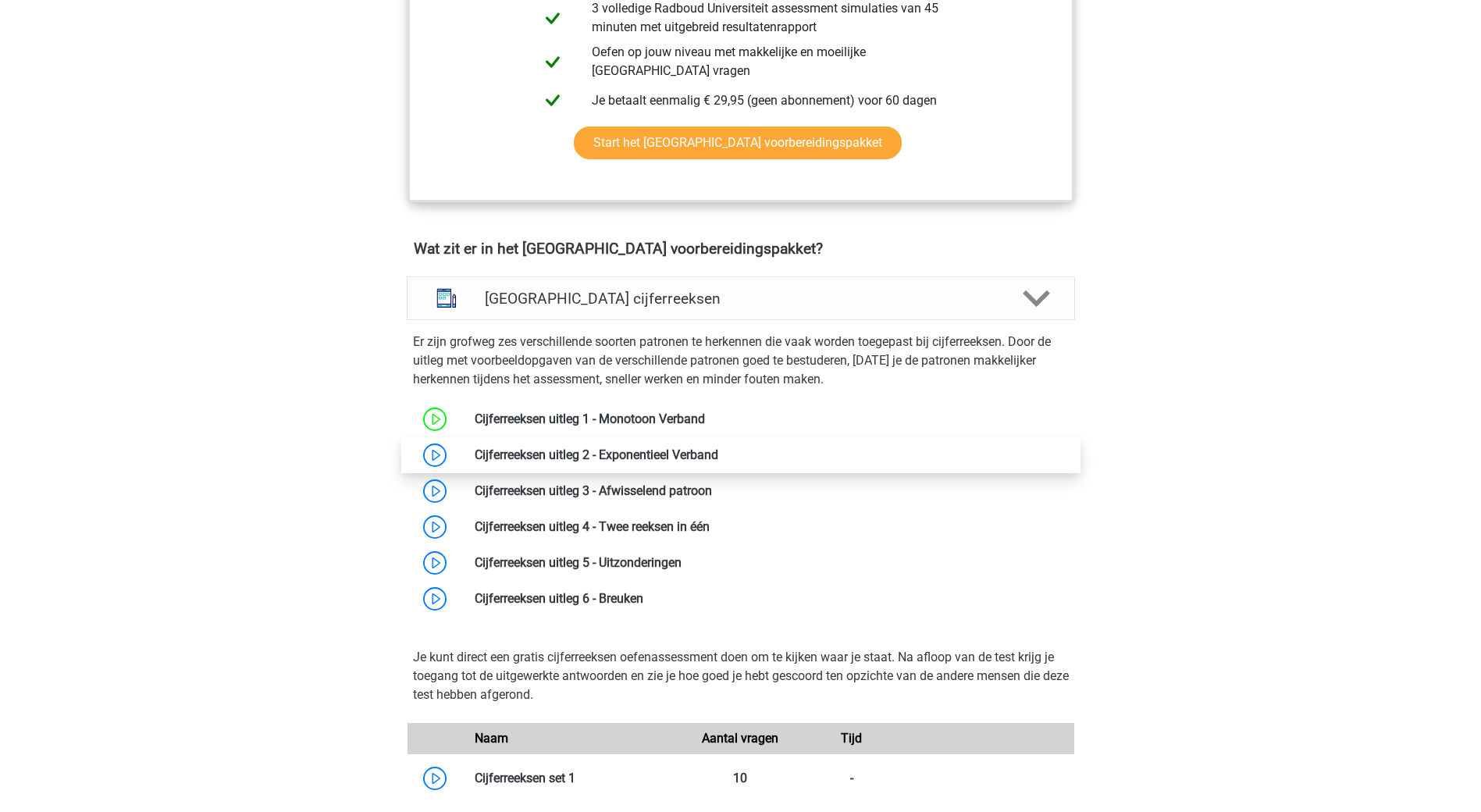
click at [718, 455] on link at bounding box center [718, 455] width 0 height 15
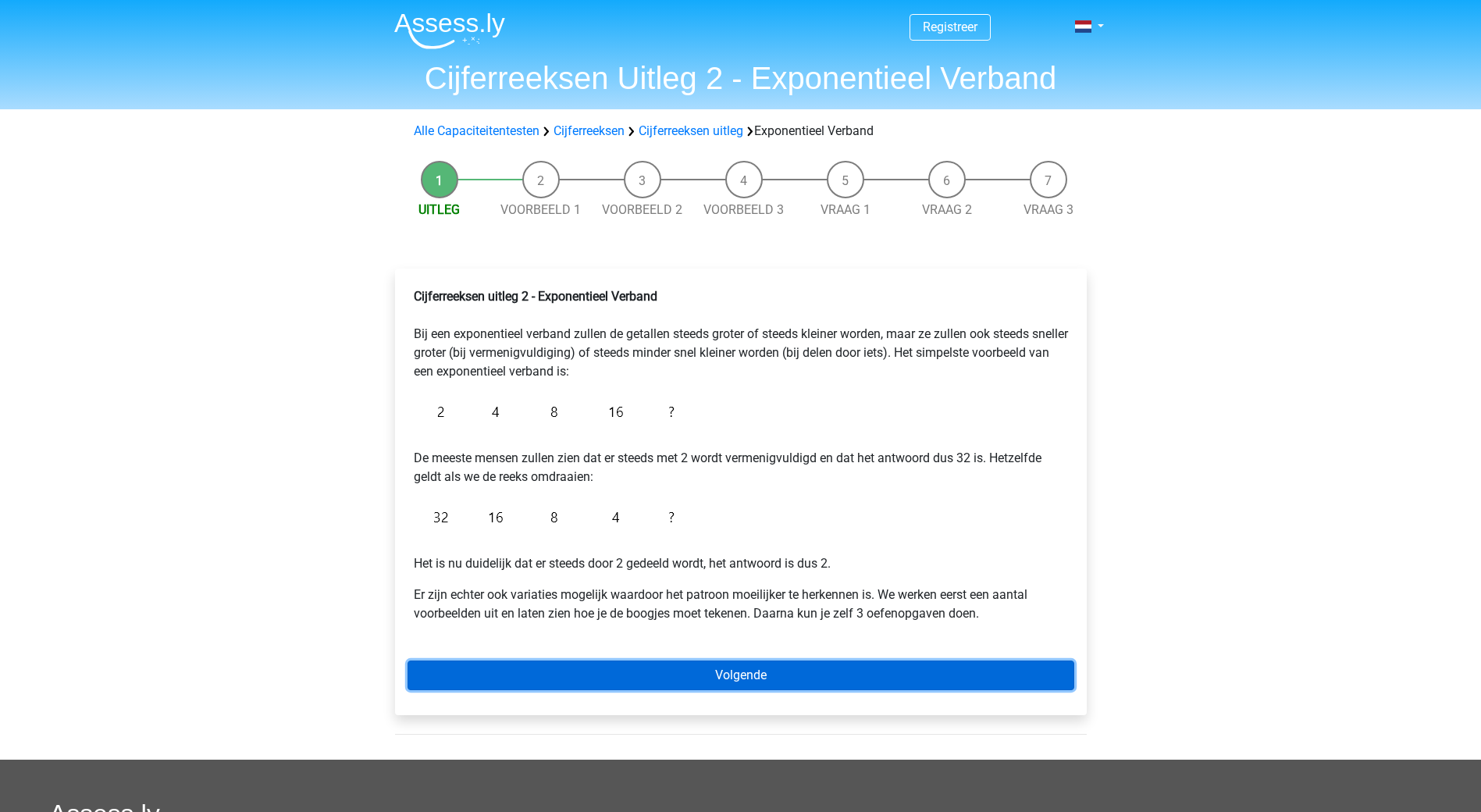
click at [750, 672] on link "Volgende" at bounding box center [740, 676] width 667 height 30
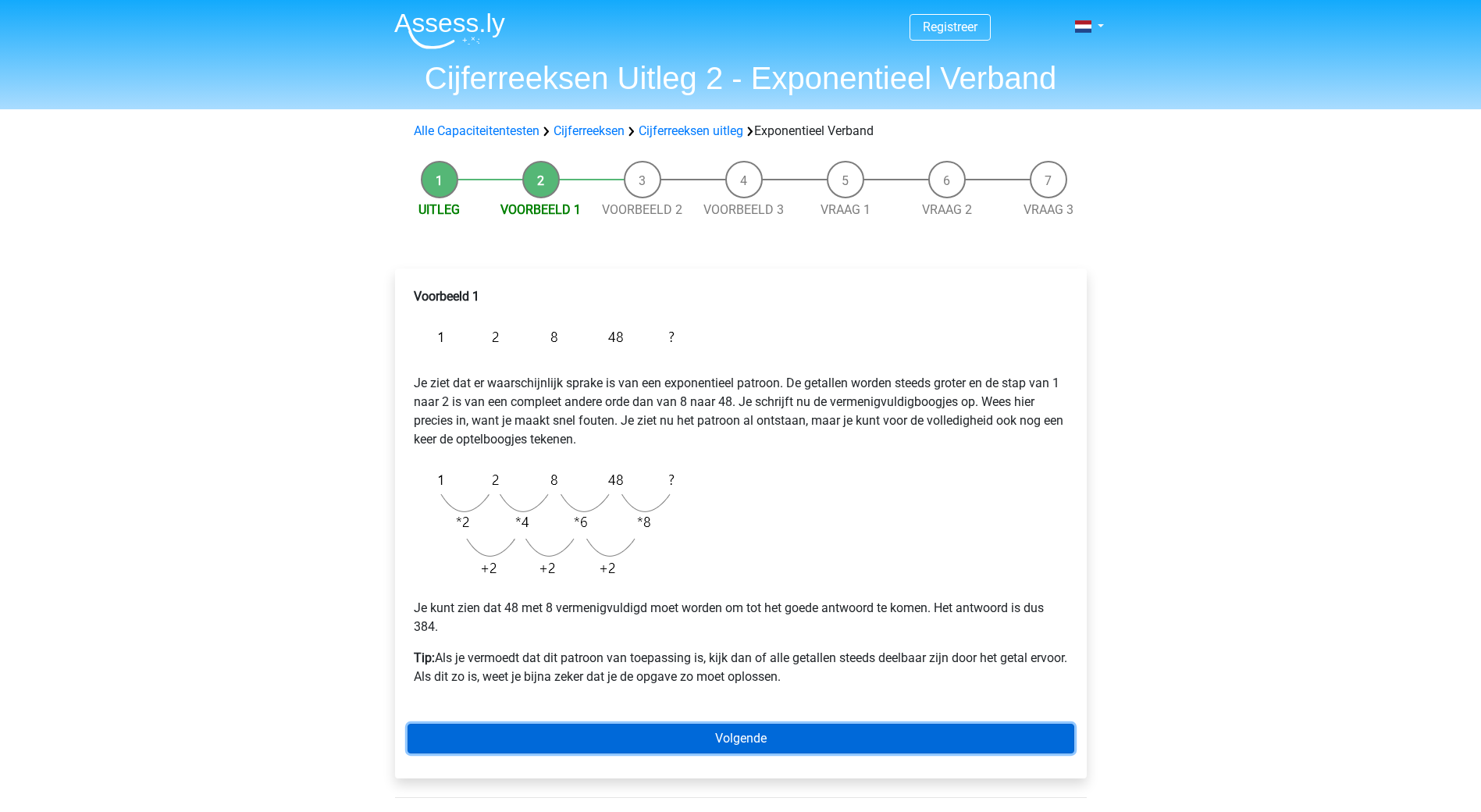
click at [737, 741] on link "Volgende" at bounding box center [740, 739] width 667 height 30
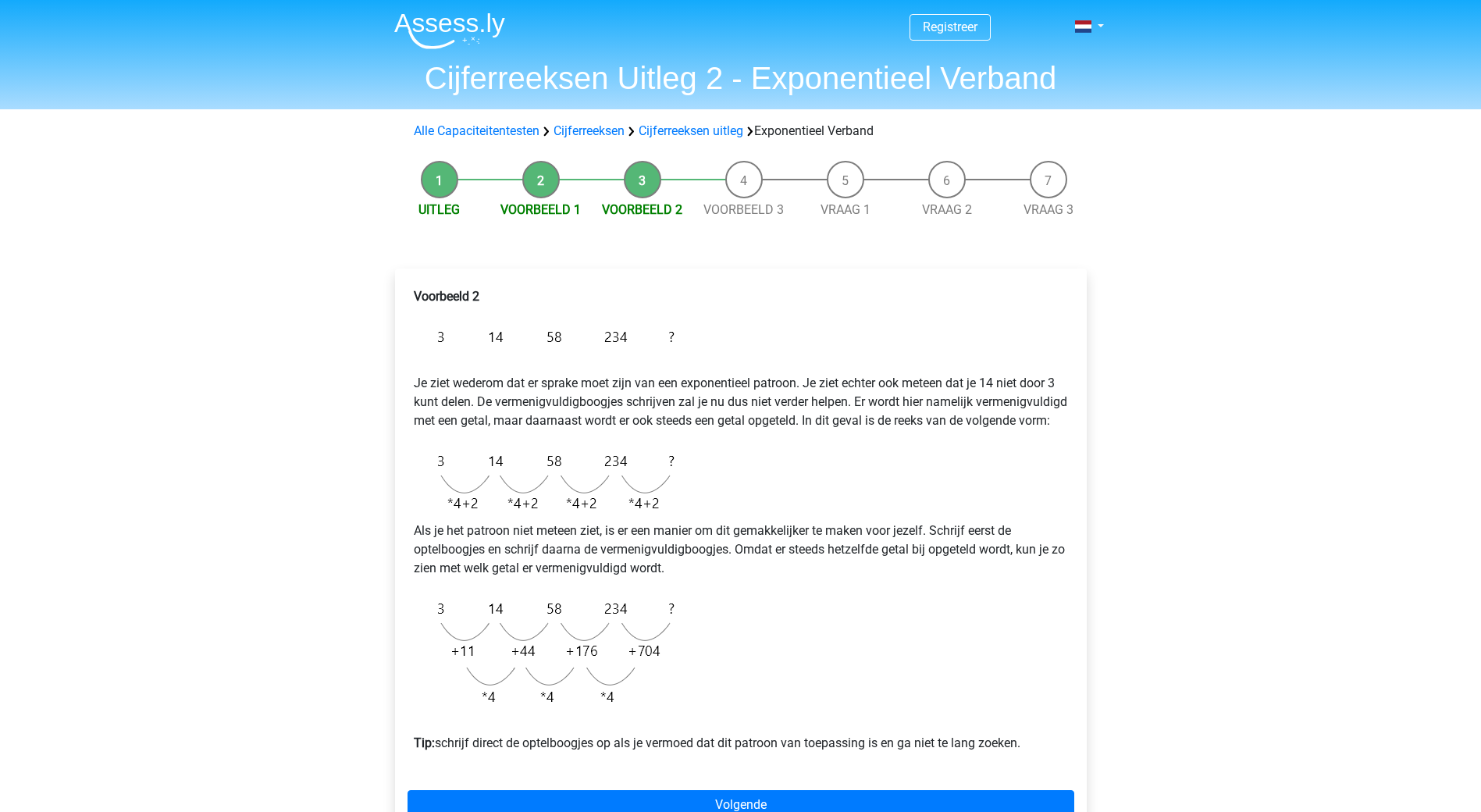
scroll to position [156, 0]
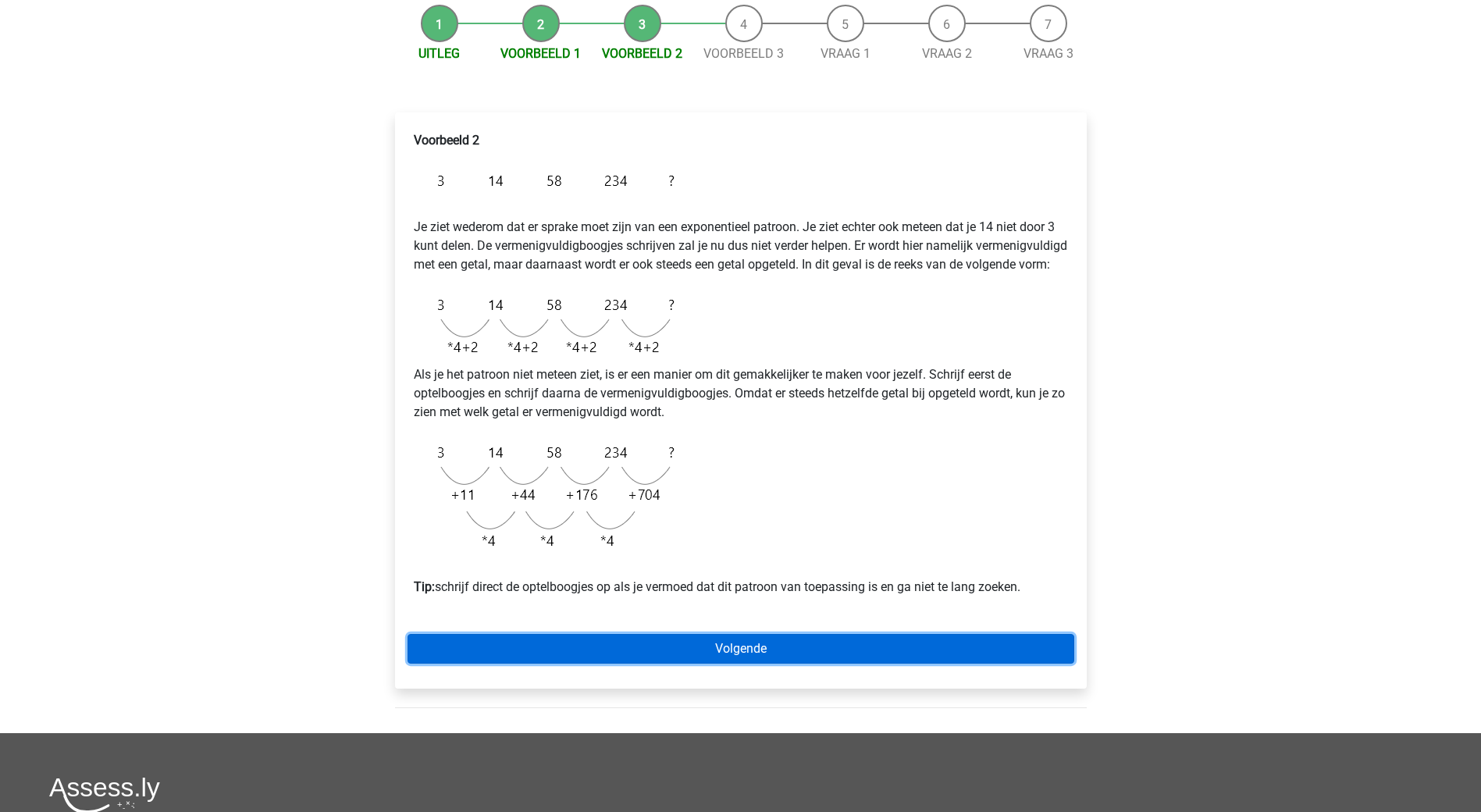
click at [736, 664] on link "Volgende" at bounding box center [740, 649] width 667 height 30
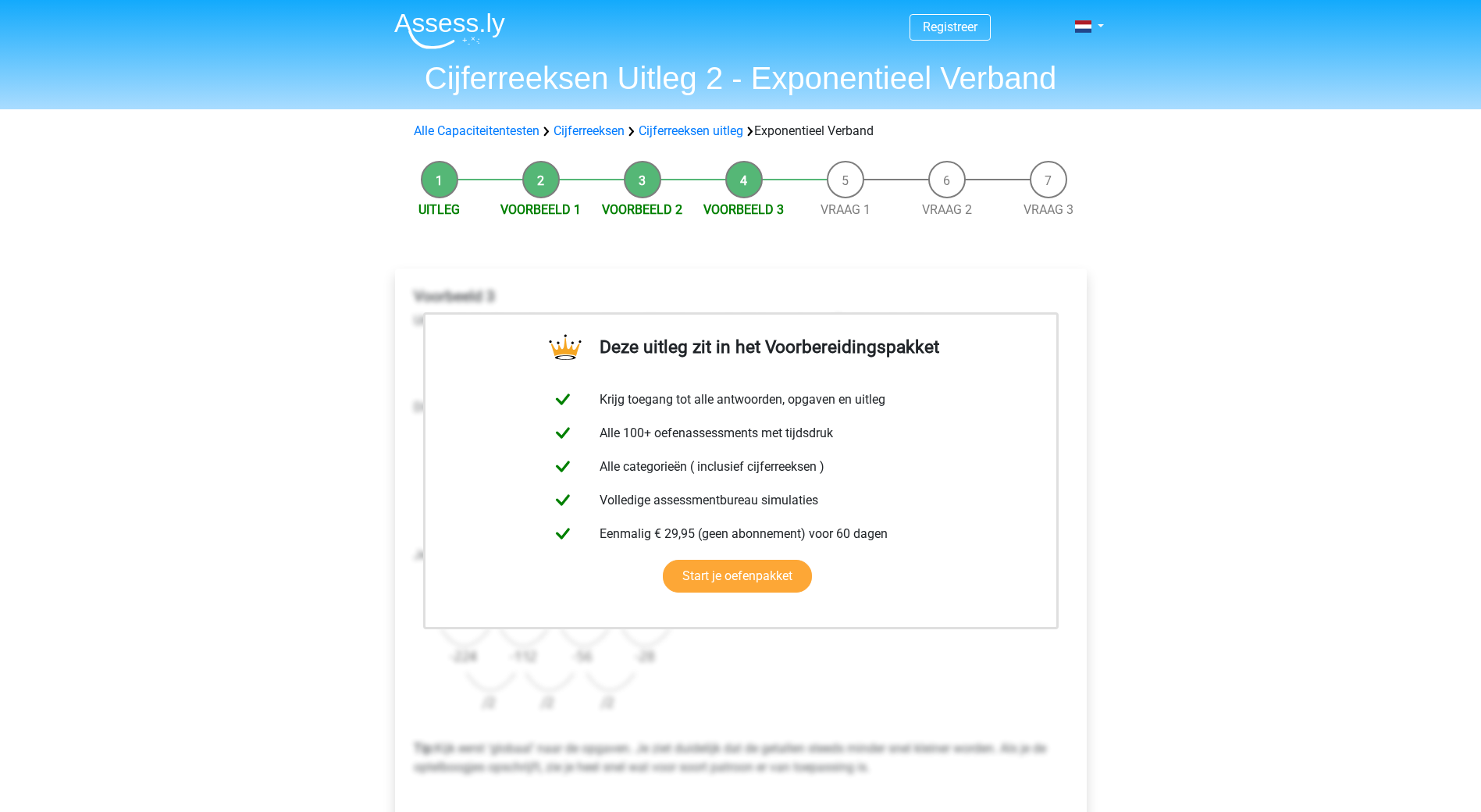
scroll to position [469, 0]
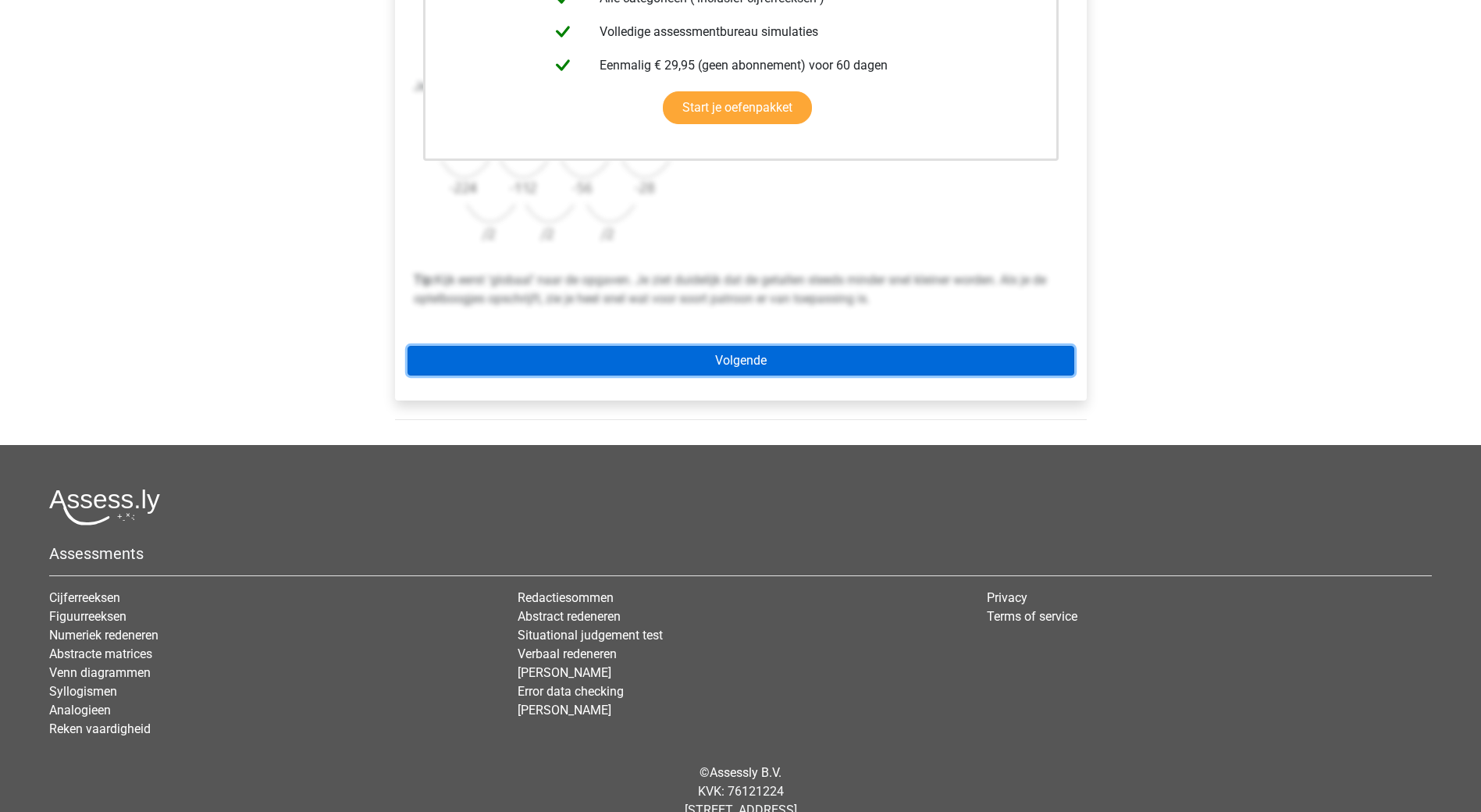
click at [735, 369] on link "Volgende" at bounding box center [740, 361] width 667 height 30
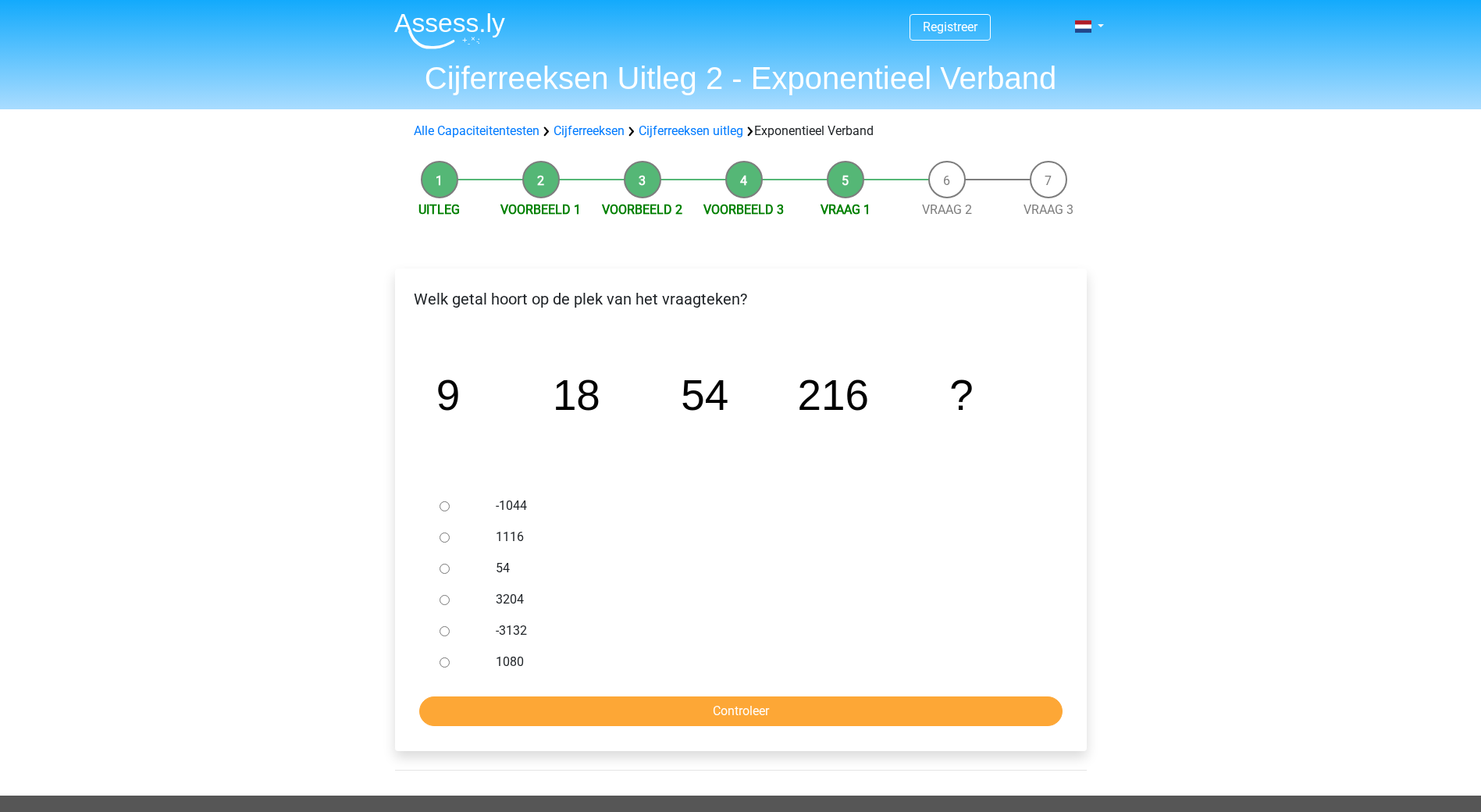
click at [444, 662] on input "1080" at bounding box center [445, 662] width 10 height 10
radio input "true"
click at [483, 706] on input "Controleer" at bounding box center [740, 711] width 643 height 30
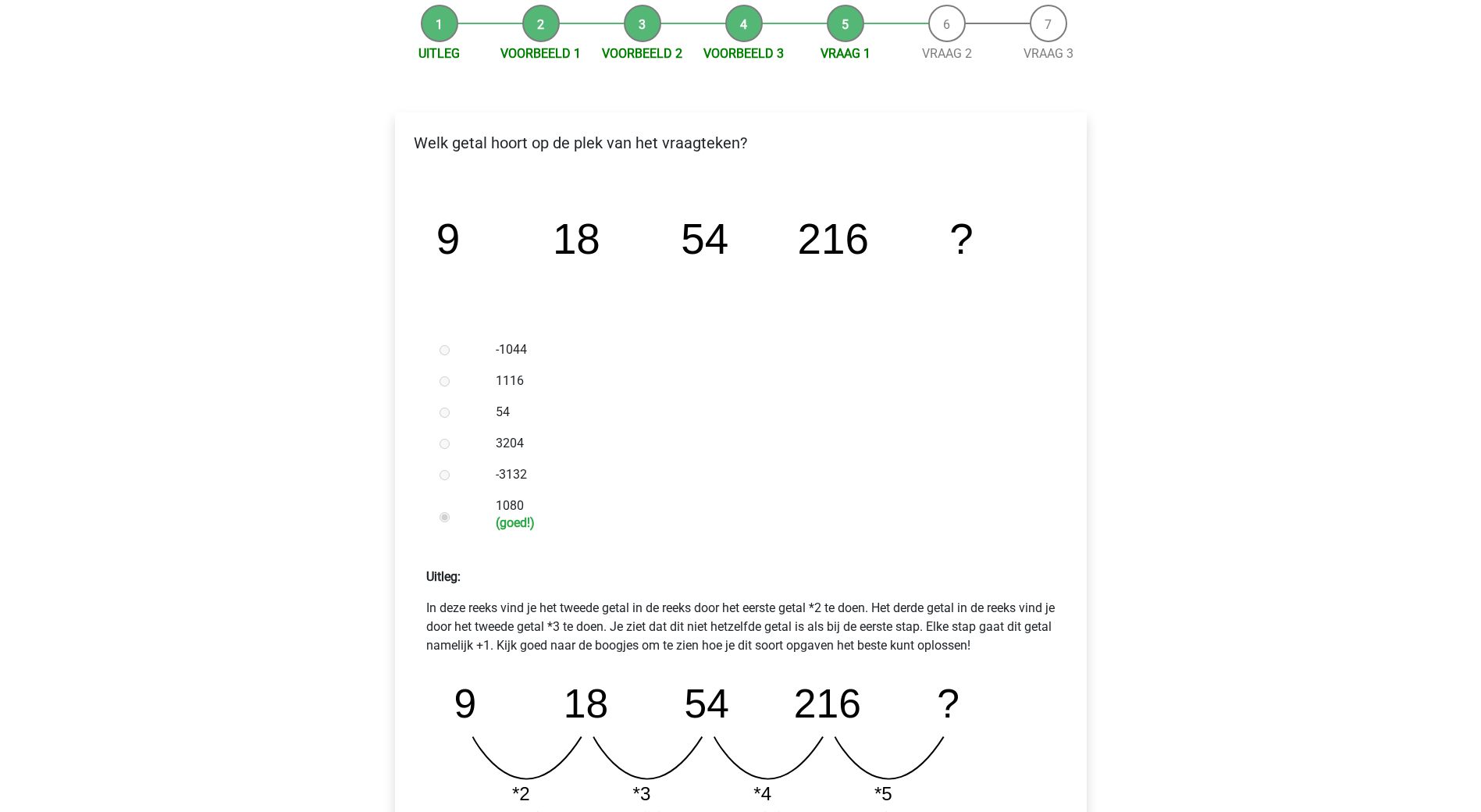
scroll to position [391, 0]
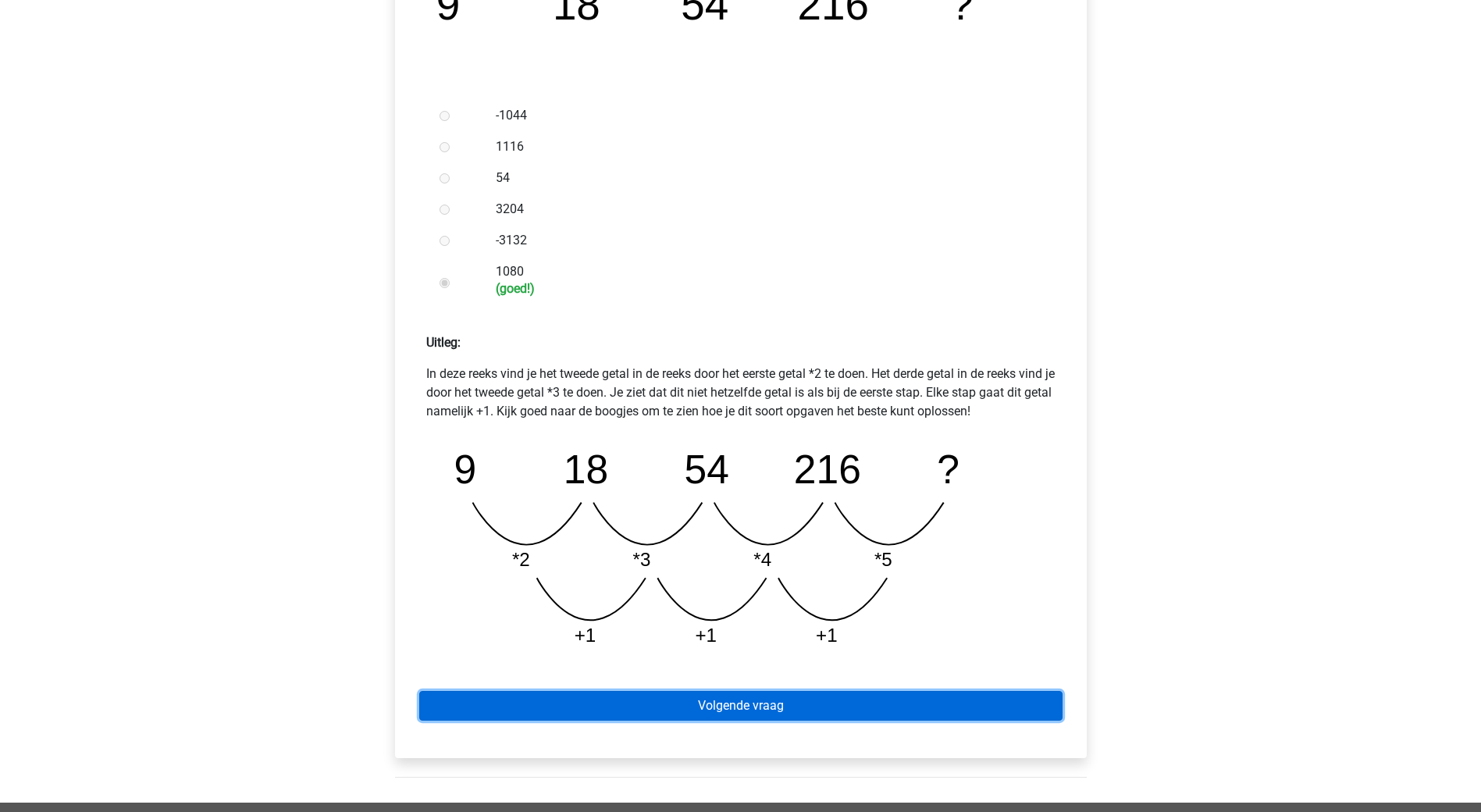
click at [750, 701] on link "Volgende vraag" at bounding box center [740, 706] width 643 height 30
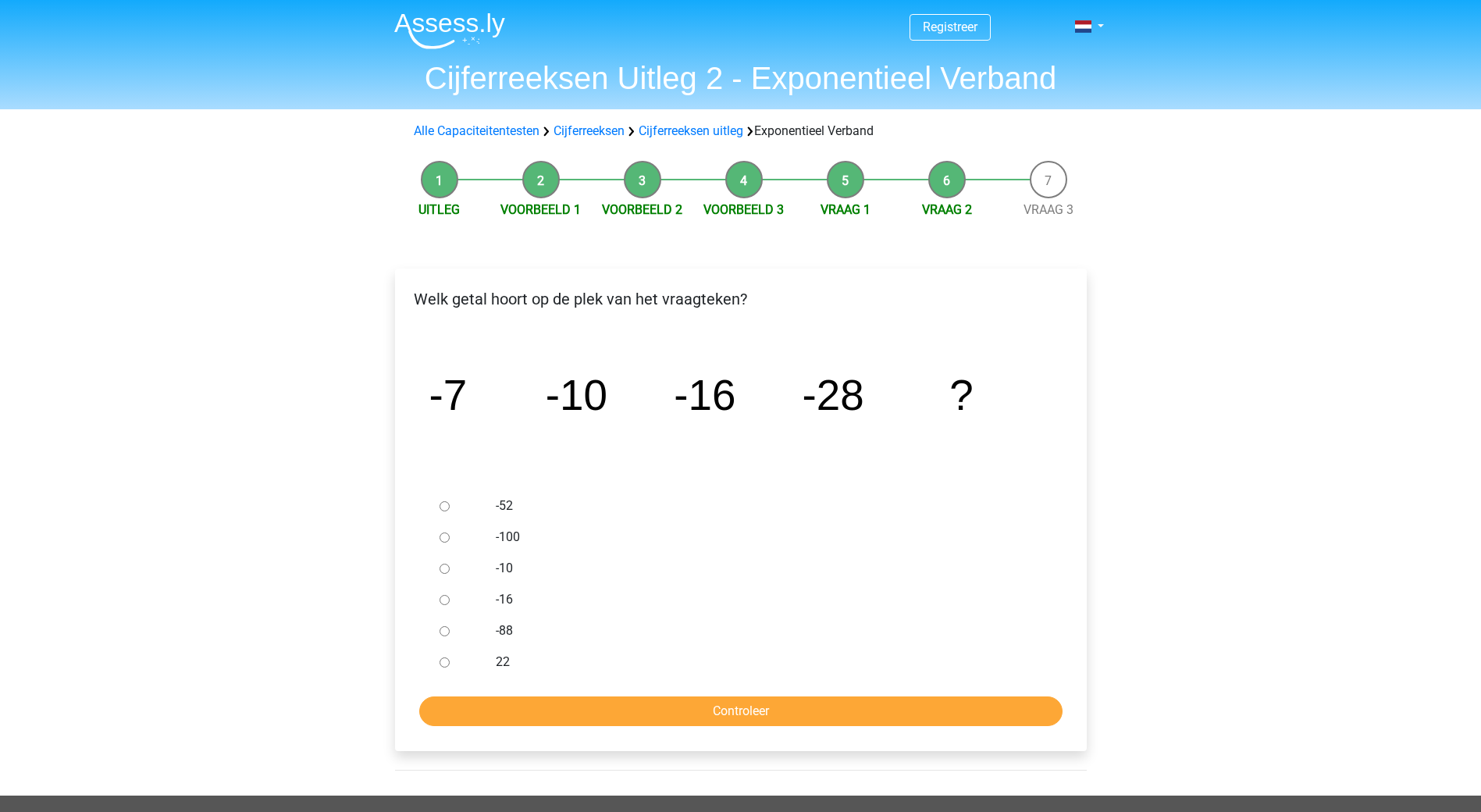
click at [442, 508] on input "-52" at bounding box center [445, 506] width 10 height 10
radio input "true"
drag, startPoint x: 575, startPoint y: 716, endPoint x: 601, endPoint y: 701, distance: 30.0
click at [576, 716] on input "Controleer" at bounding box center [740, 711] width 643 height 30
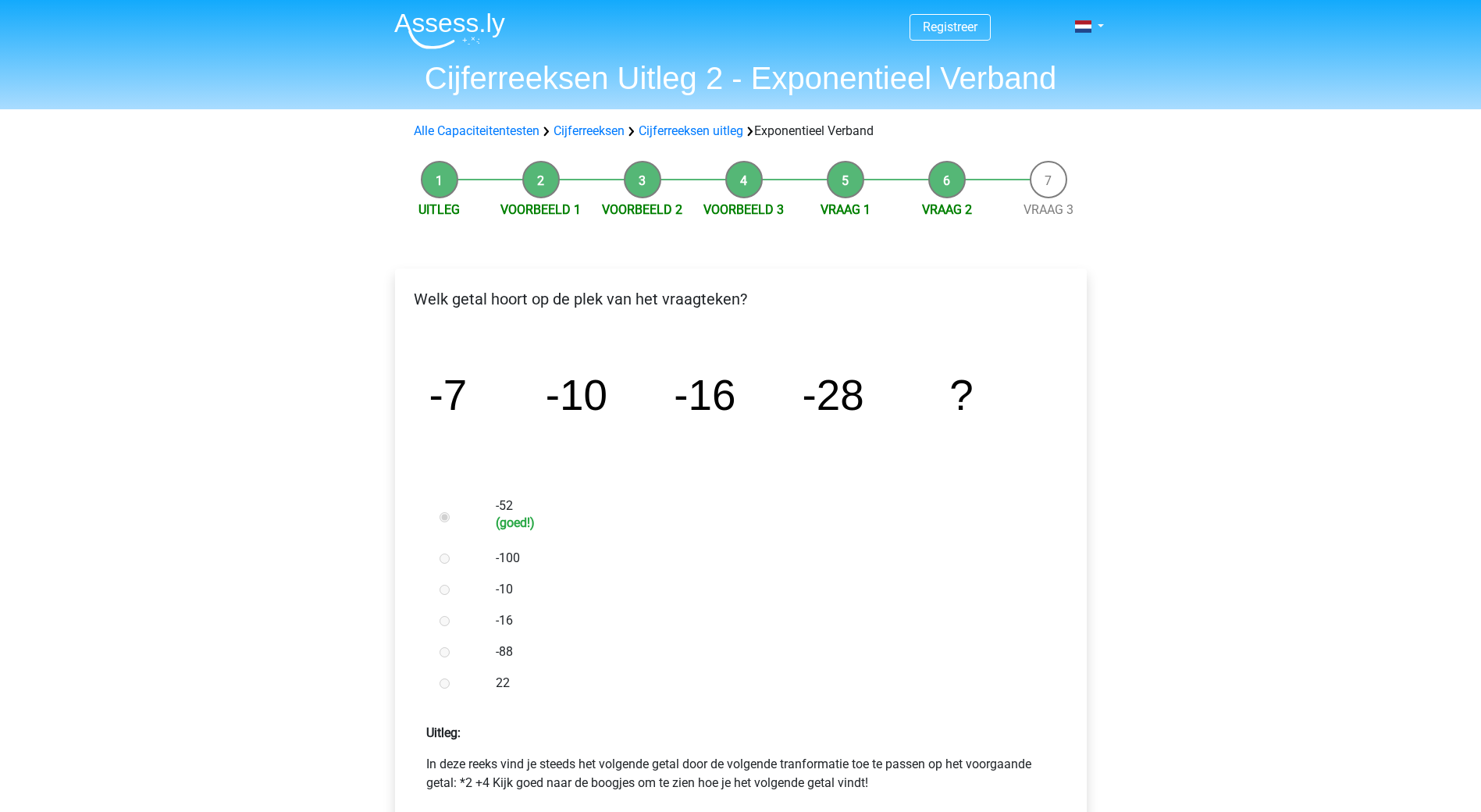
scroll to position [312, 0]
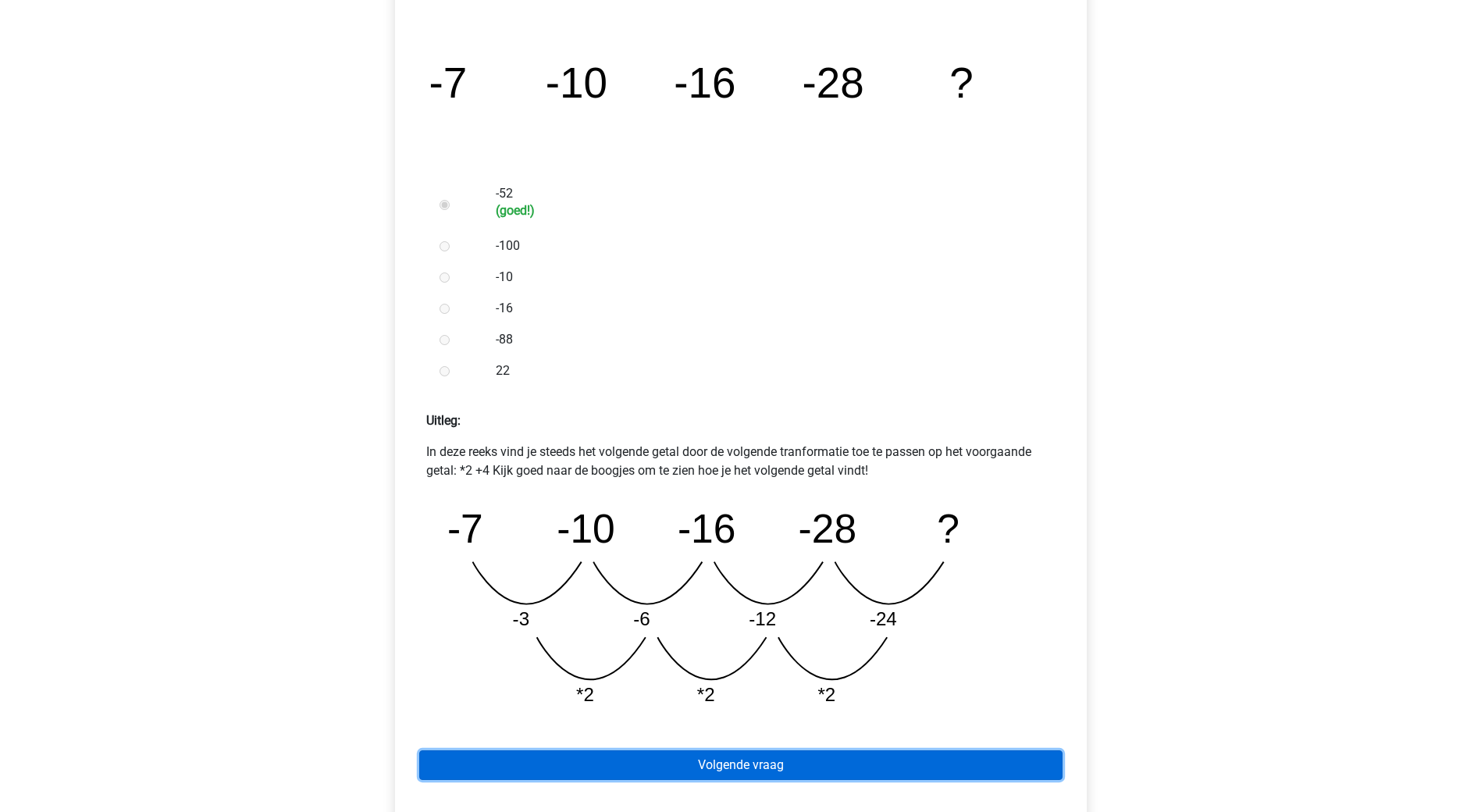
click at [728, 767] on link "Volgende vraag" at bounding box center [740, 765] width 643 height 30
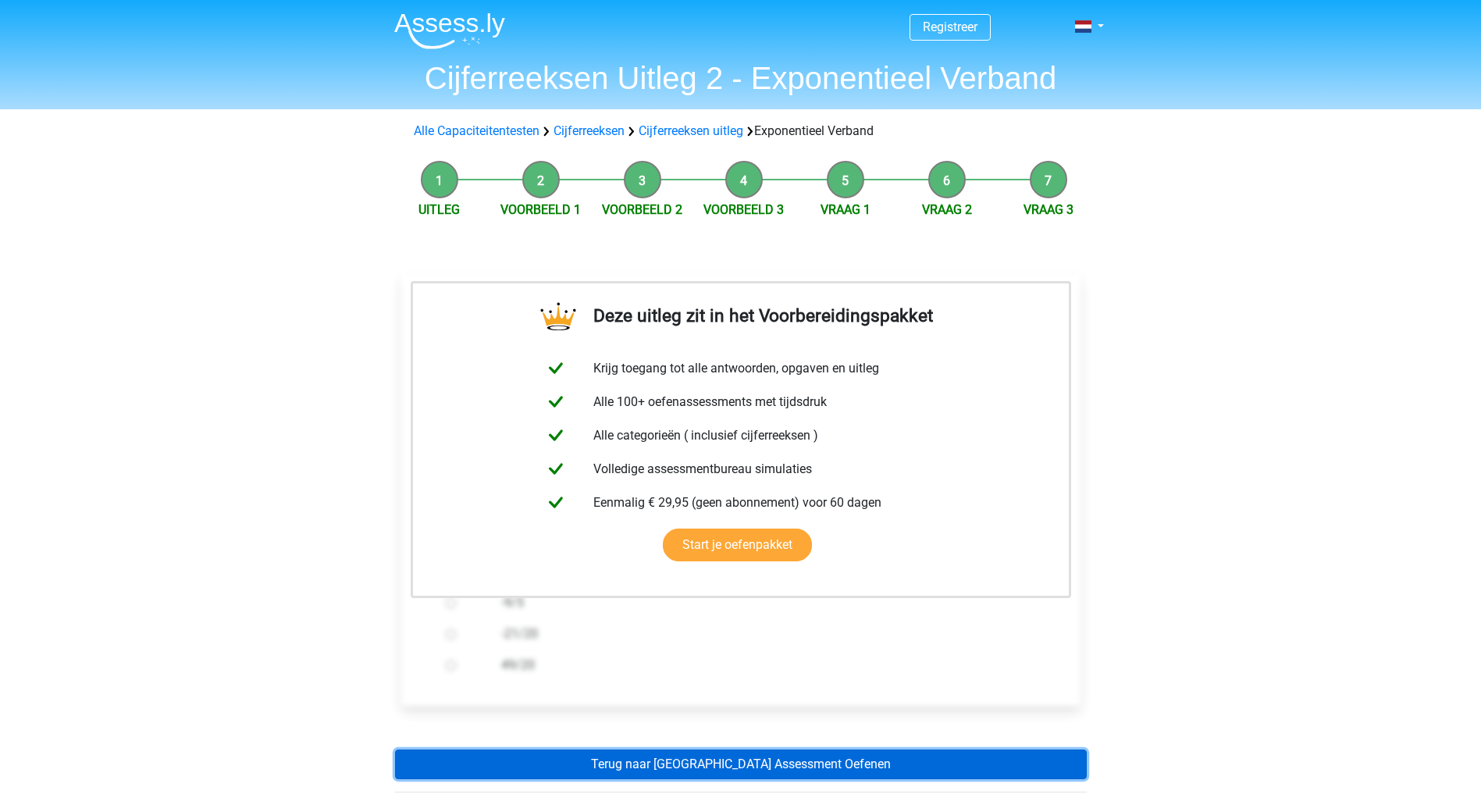
click at [814, 769] on link "Terug naar Radboud Universiteit Assessment Oefenen" at bounding box center [740, 765] width 691 height 30
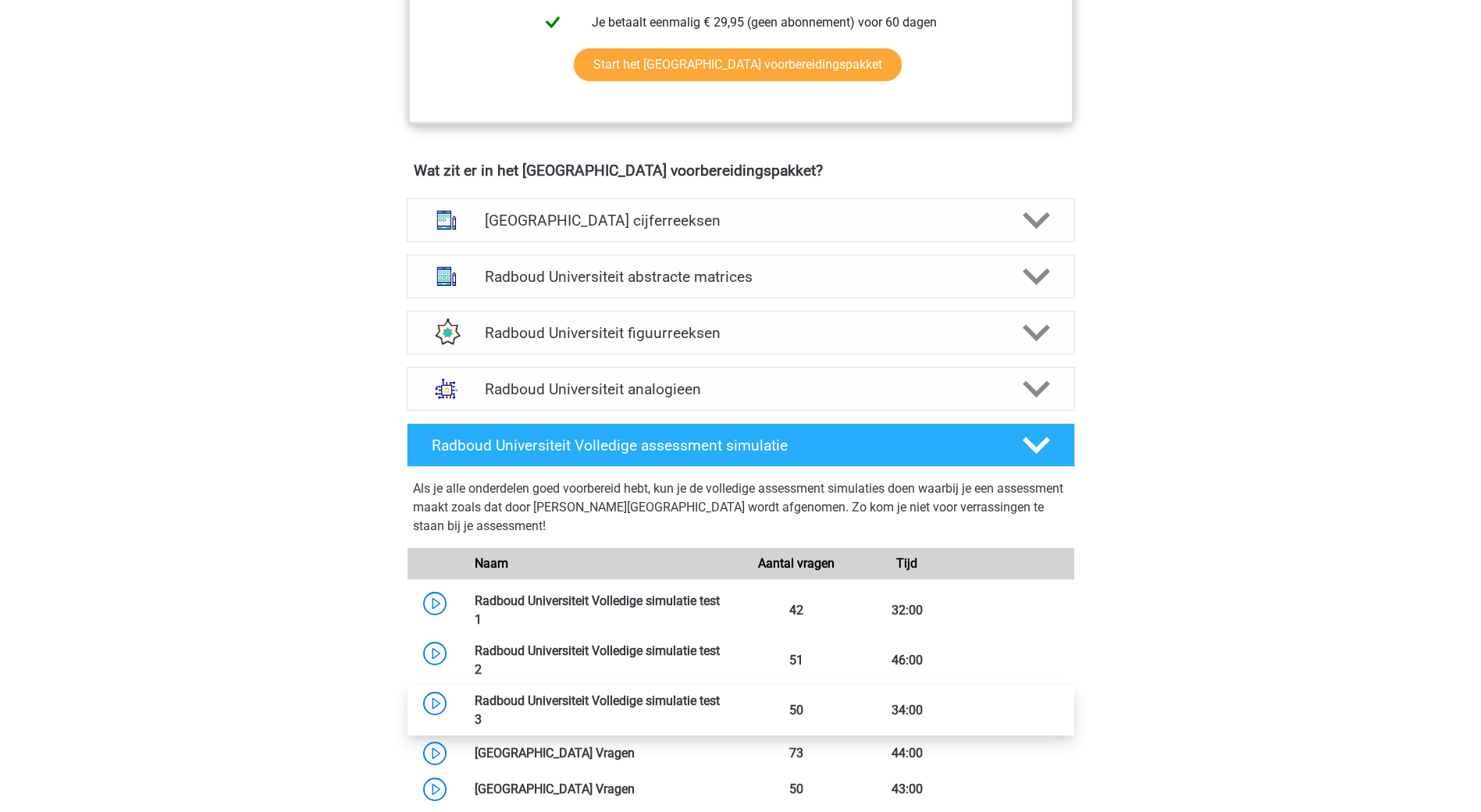
scroll to position [1171, 0]
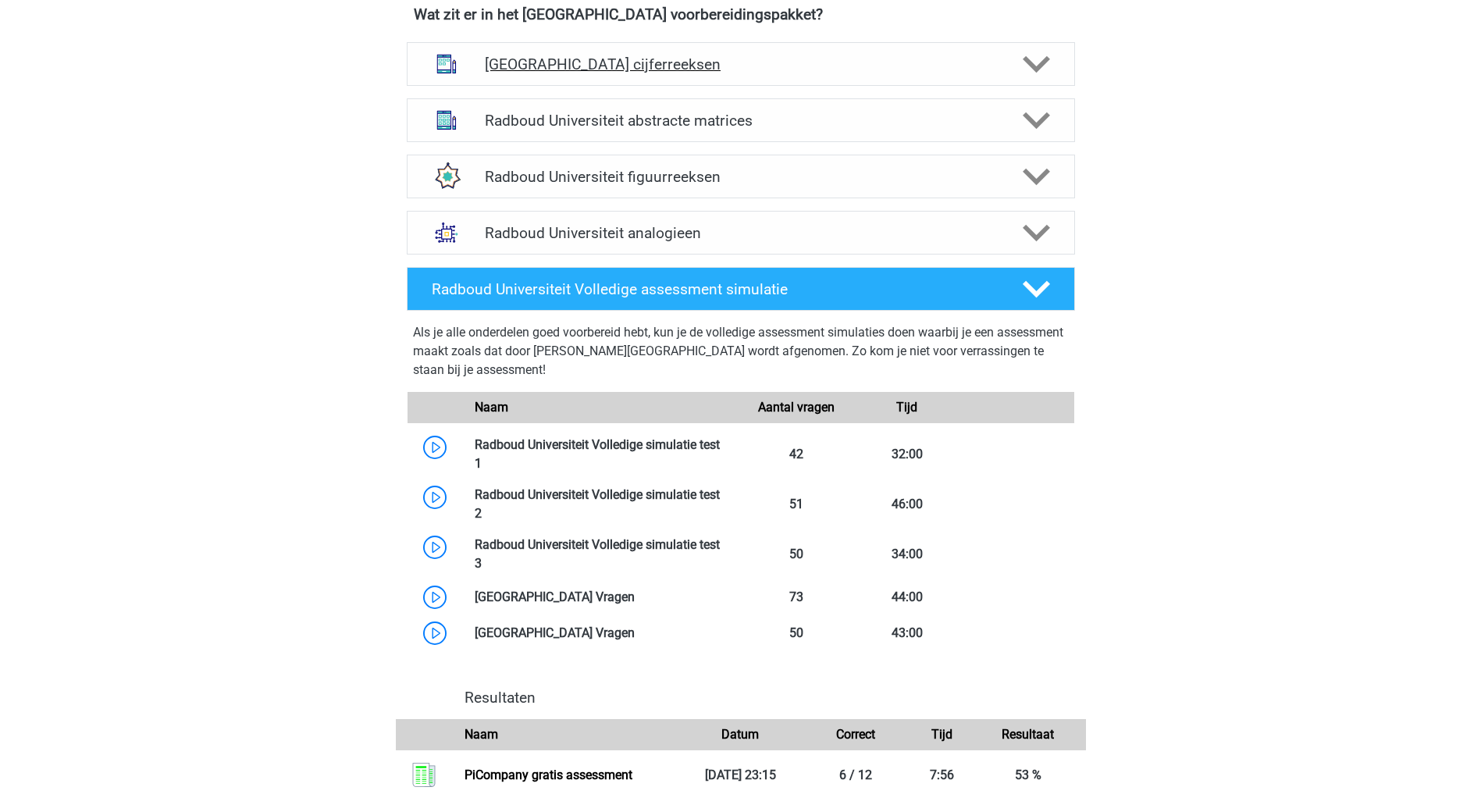
click at [999, 63] on div "Radboud Universiteit cijferreeksen" at bounding box center [740, 65] width 535 height 18
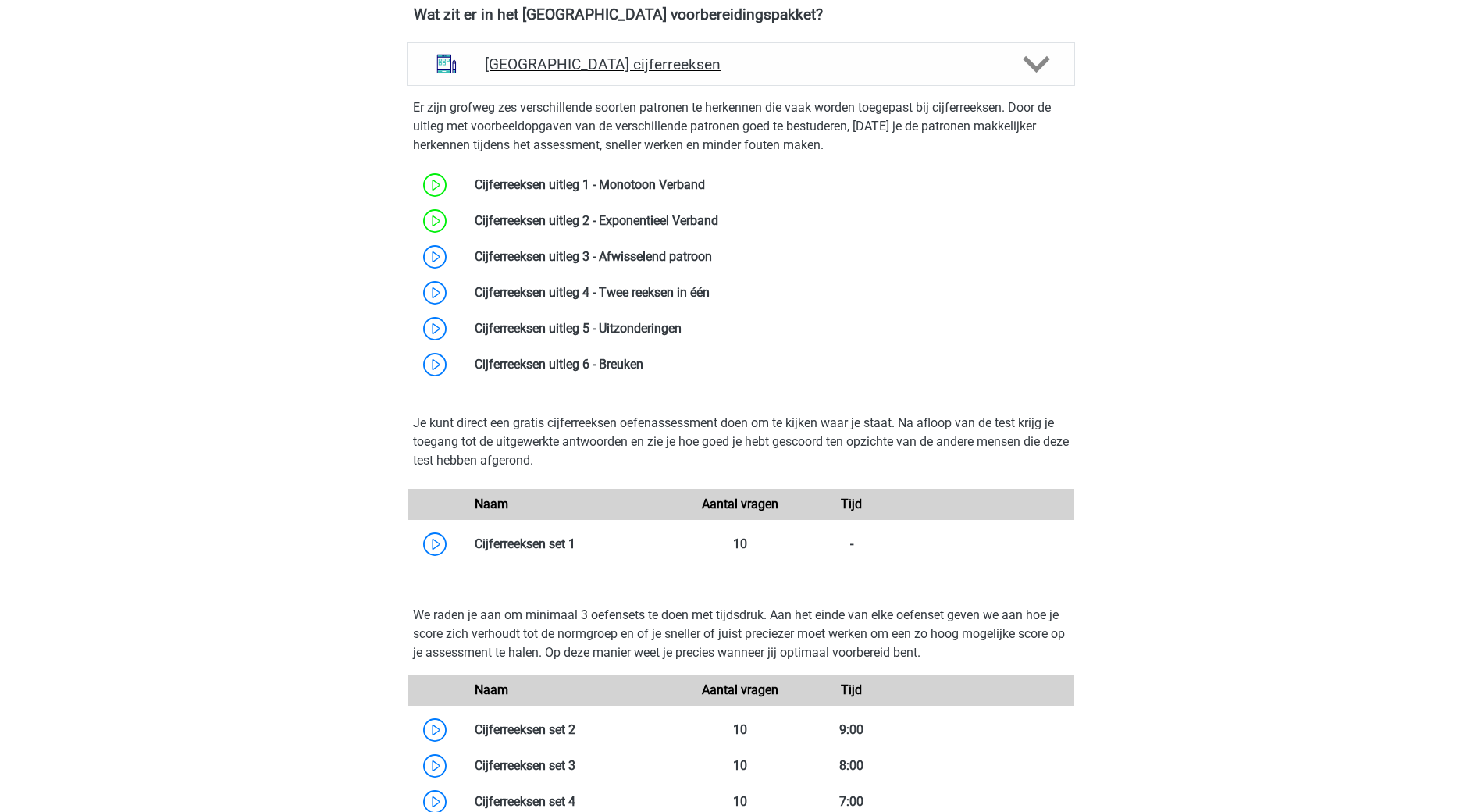
click at [965, 78] on div "Radboud Universiteit cijferreeksen" at bounding box center [740, 64] width 668 height 44
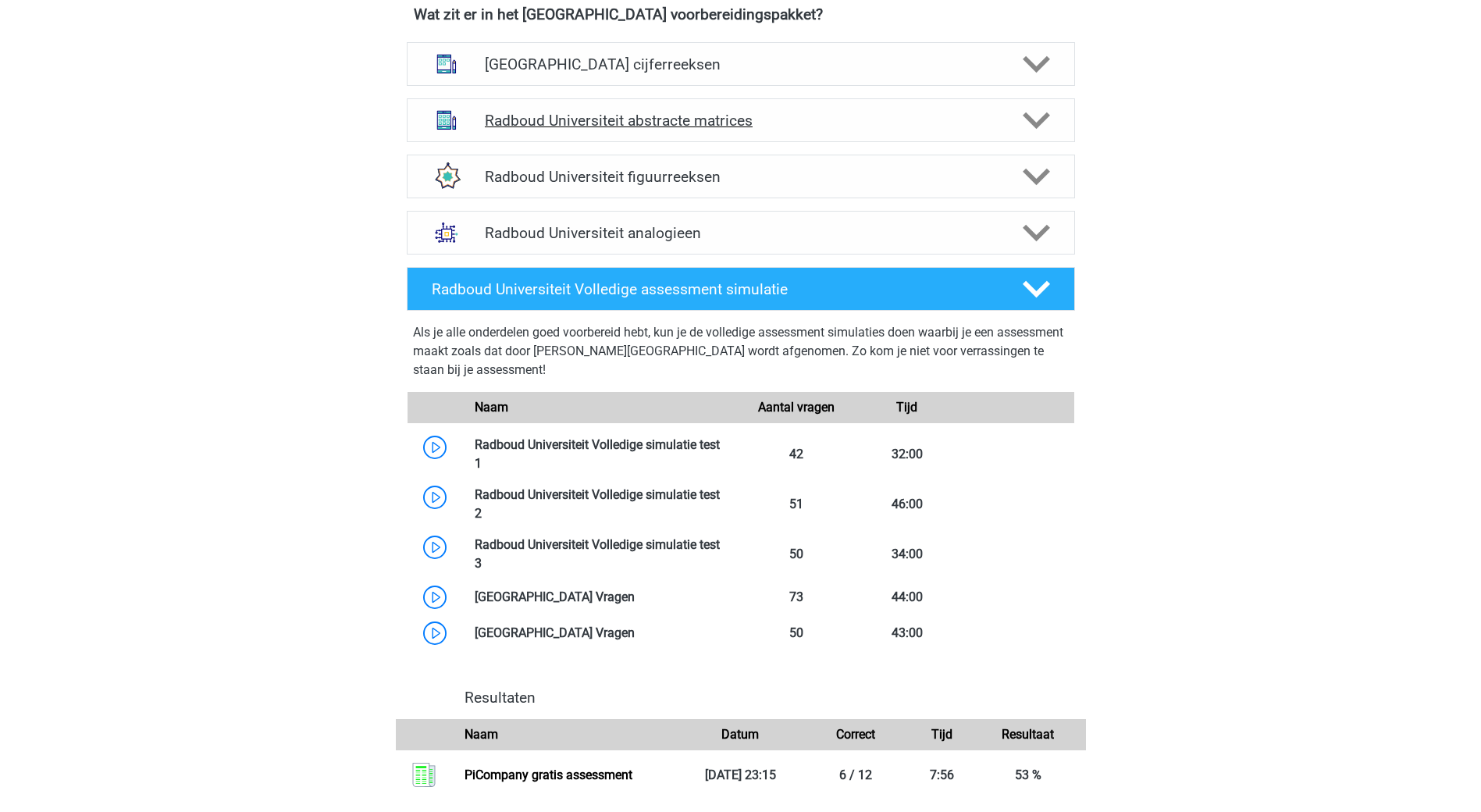
click at [944, 126] on h4 "Radboud Universiteit abstracte matrices" at bounding box center [740, 121] width 511 height 18
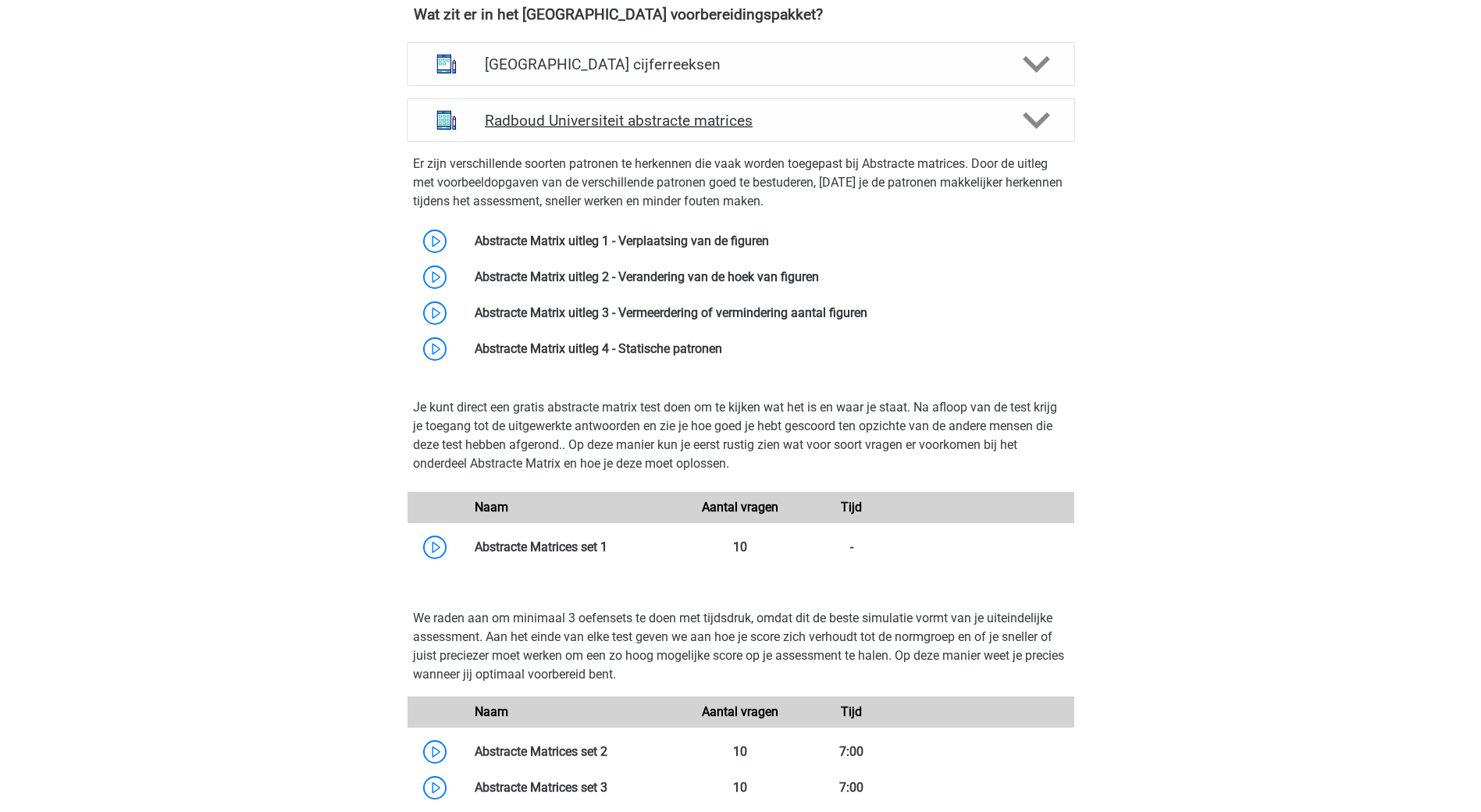
click at [951, 112] on h4 "Radboud Universiteit abstracte matrices" at bounding box center [740, 121] width 511 height 18
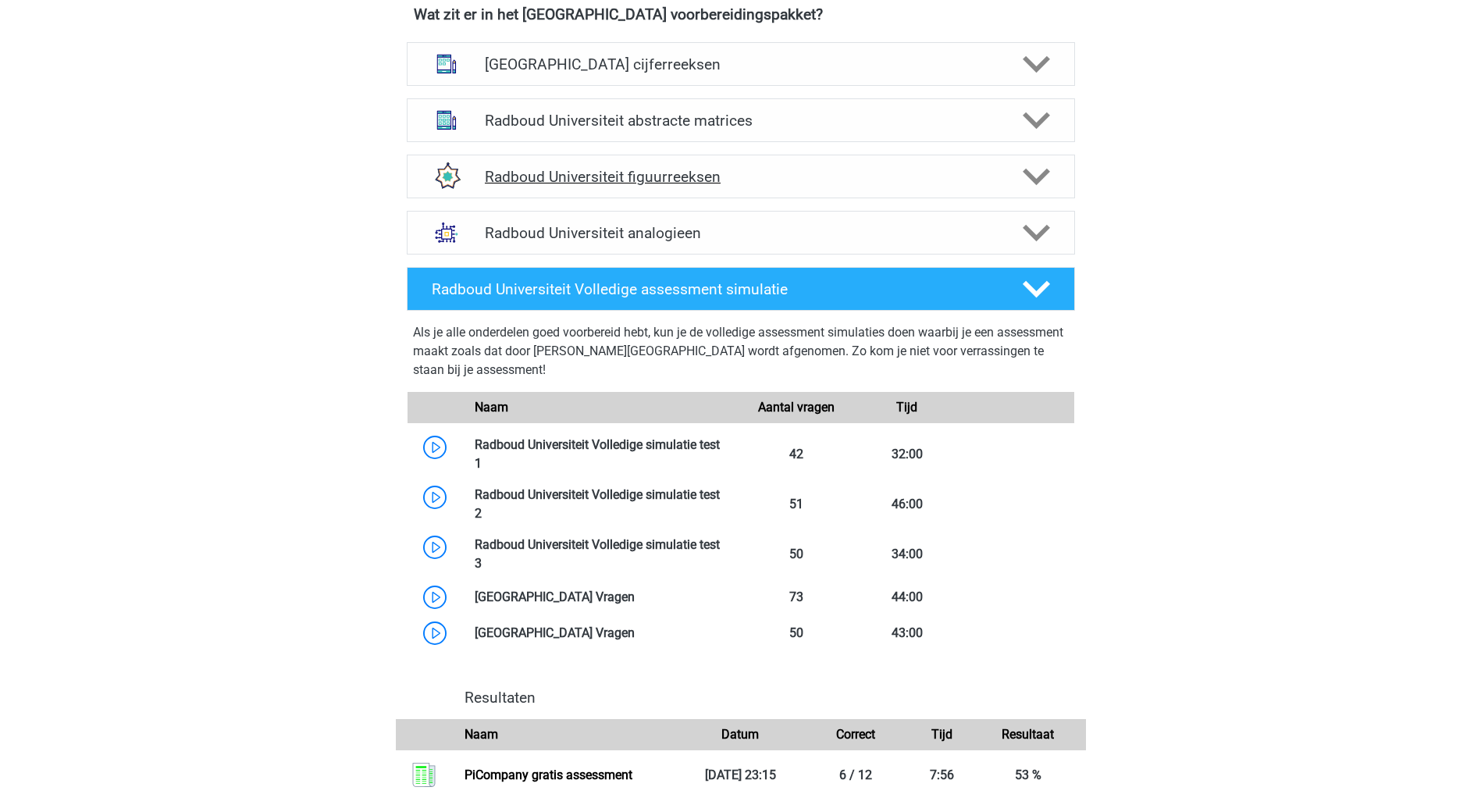
click at [866, 182] on h4 "Radboud Universiteit figuurreeksen" at bounding box center [740, 177] width 511 height 18
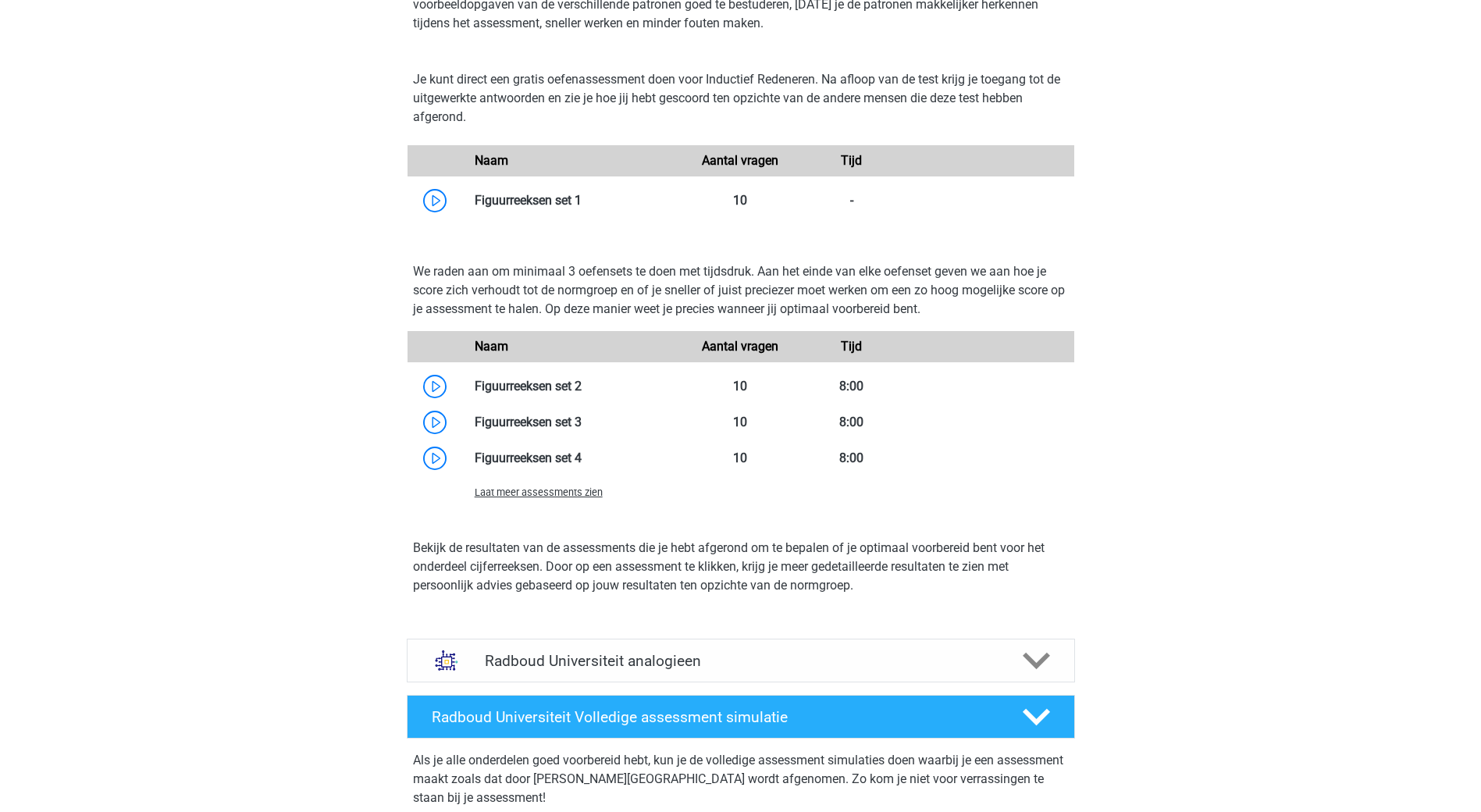
scroll to position [1327, 0]
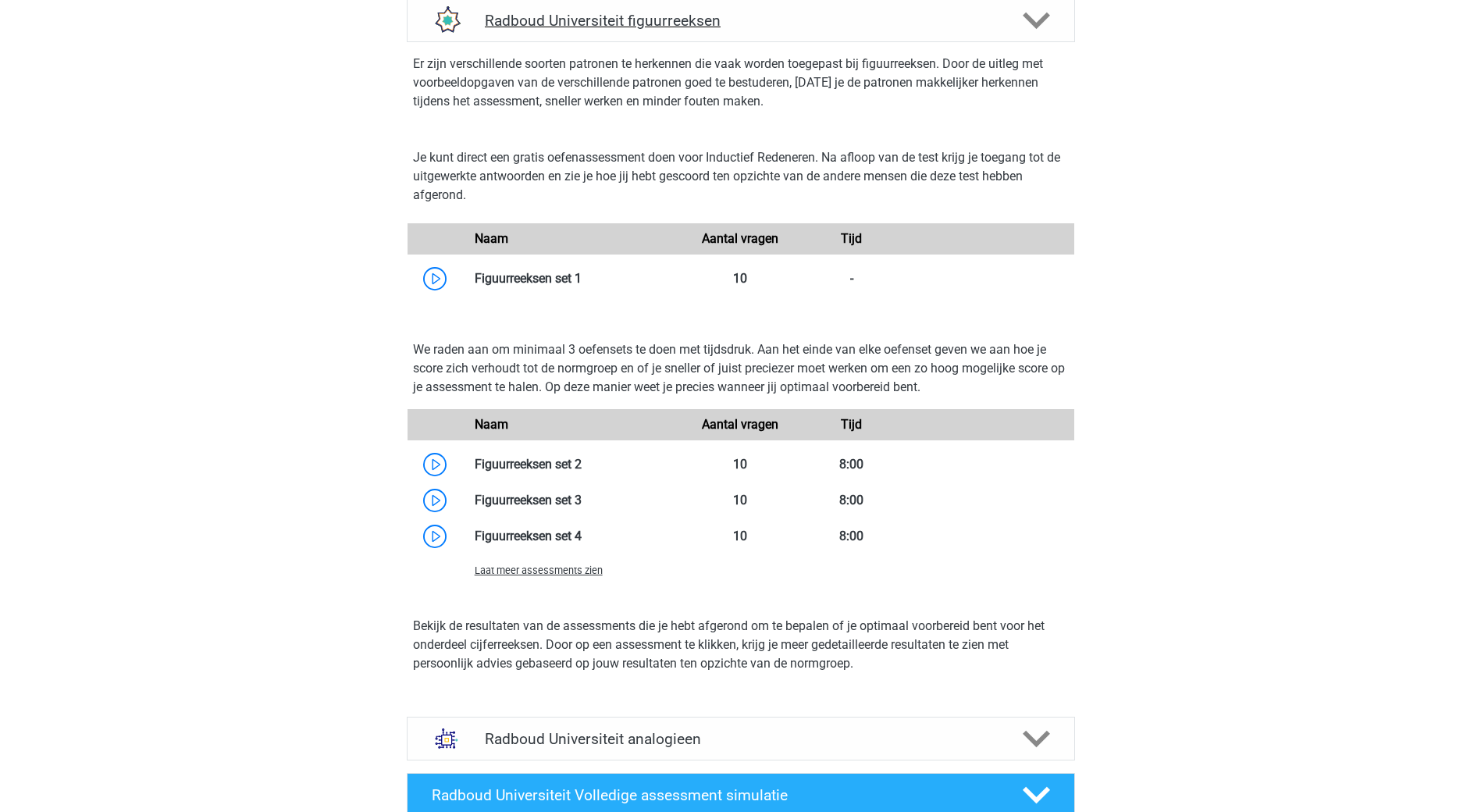
click at [998, 22] on div "Radboud Universiteit figuurreeksen" at bounding box center [740, 21] width 535 height 18
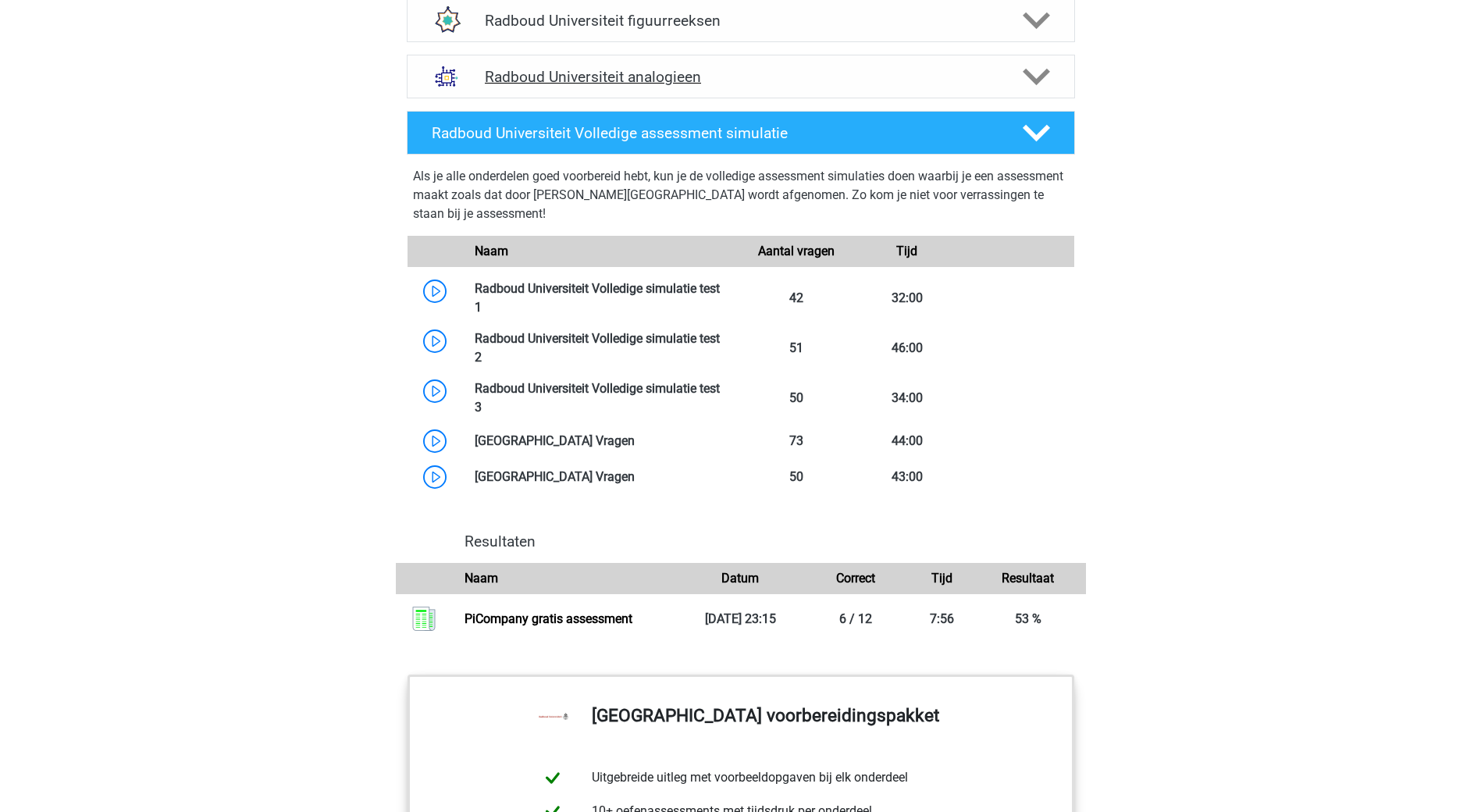
click at [963, 71] on h4 "Radboud Universiteit analogieen" at bounding box center [740, 77] width 511 height 18
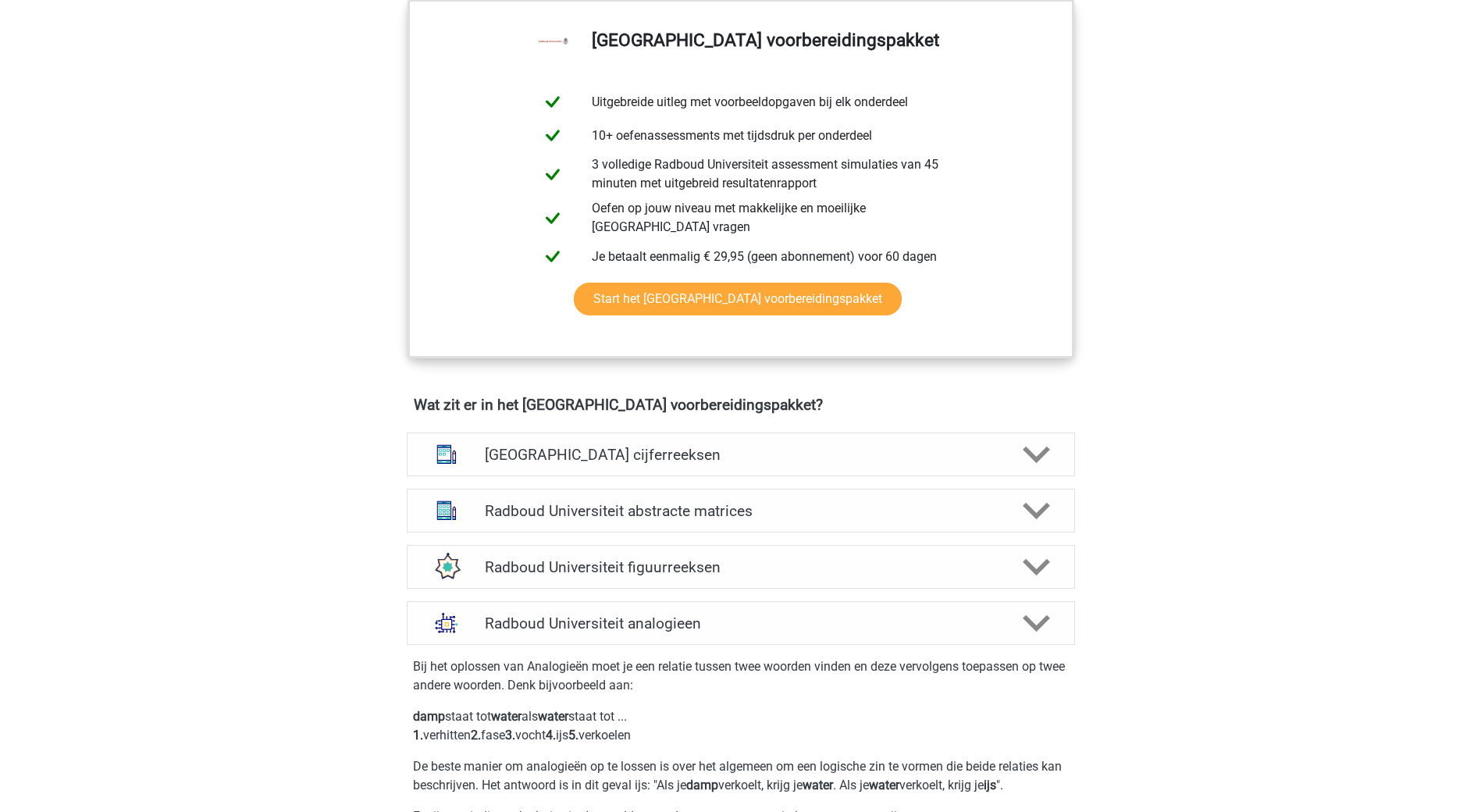
scroll to position [1015, 0]
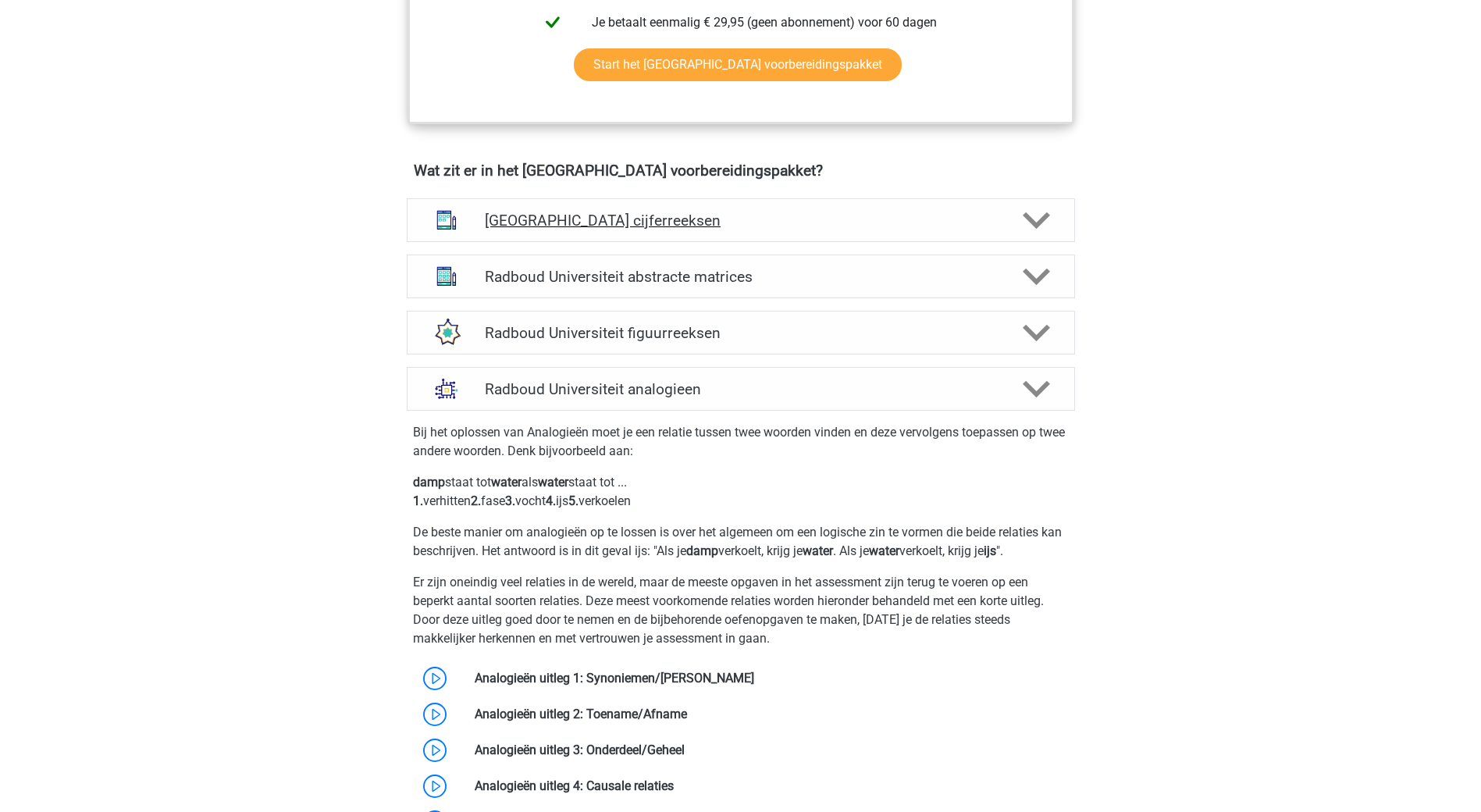
click at [799, 225] on h4 "Radboud Universiteit cijferreeksen" at bounding box center [740, 221] width 511 height 18
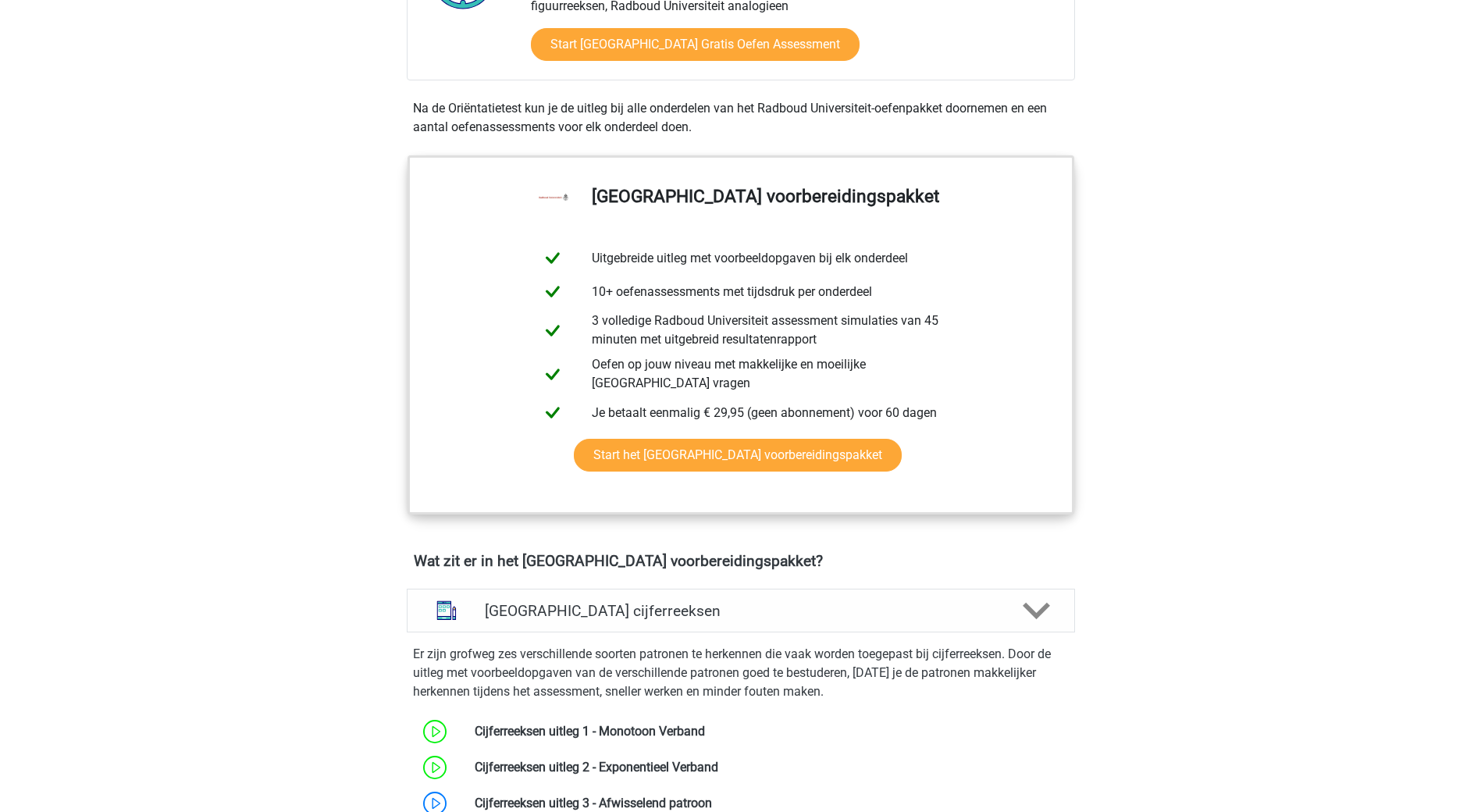
scroll to position [234, 0]
